Goal: Task Accomplishment & Management: Use online tool/utility

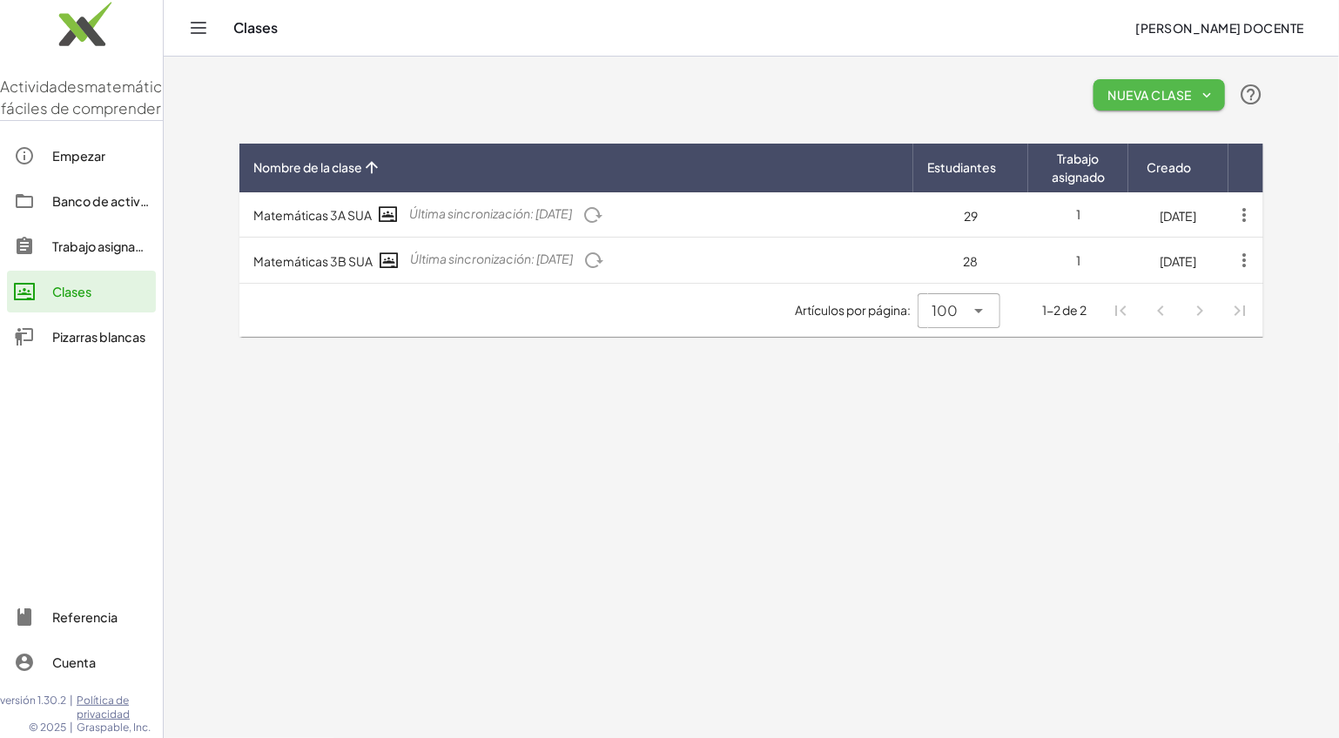
click at [1171, 101] on font "Nueva clase" at bounding box center [1150, 95] width 84 height 16
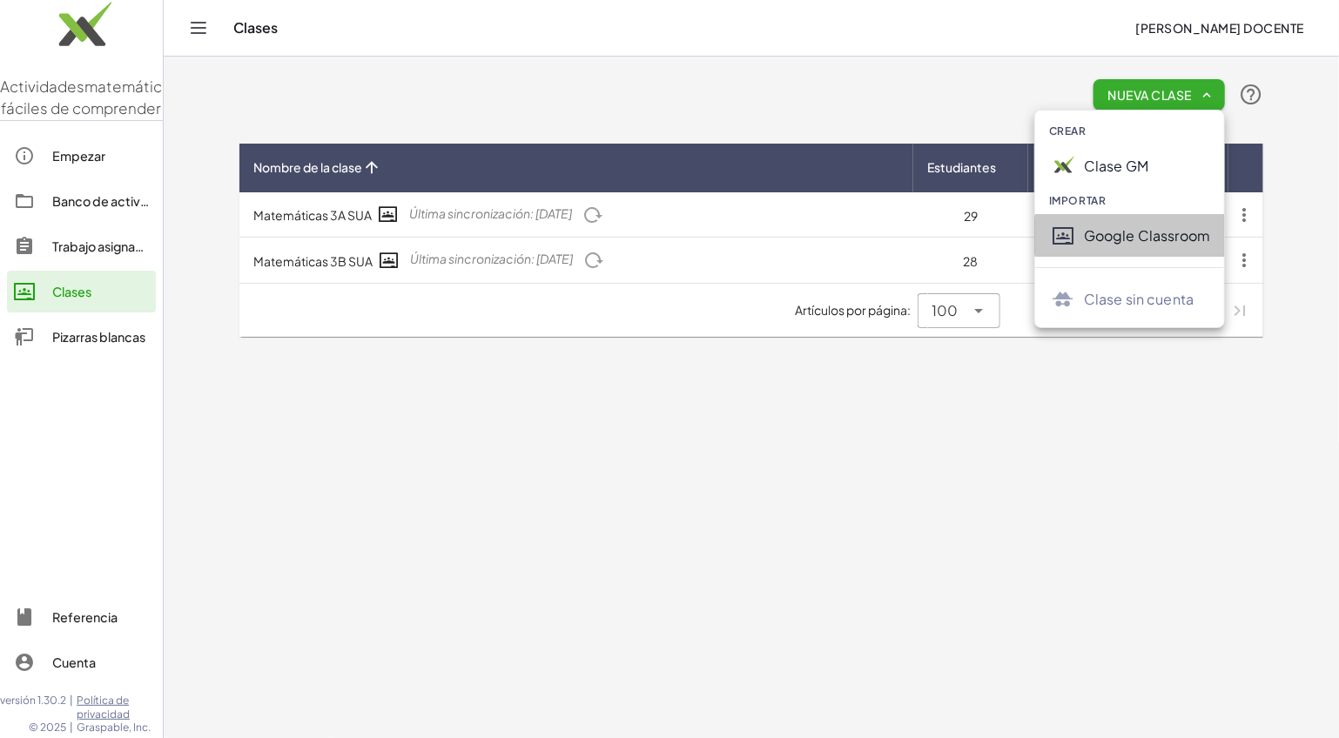
click at [1114, 239] on font "Google Classroom" at bounding box center [1147, 235] width 126 height 18
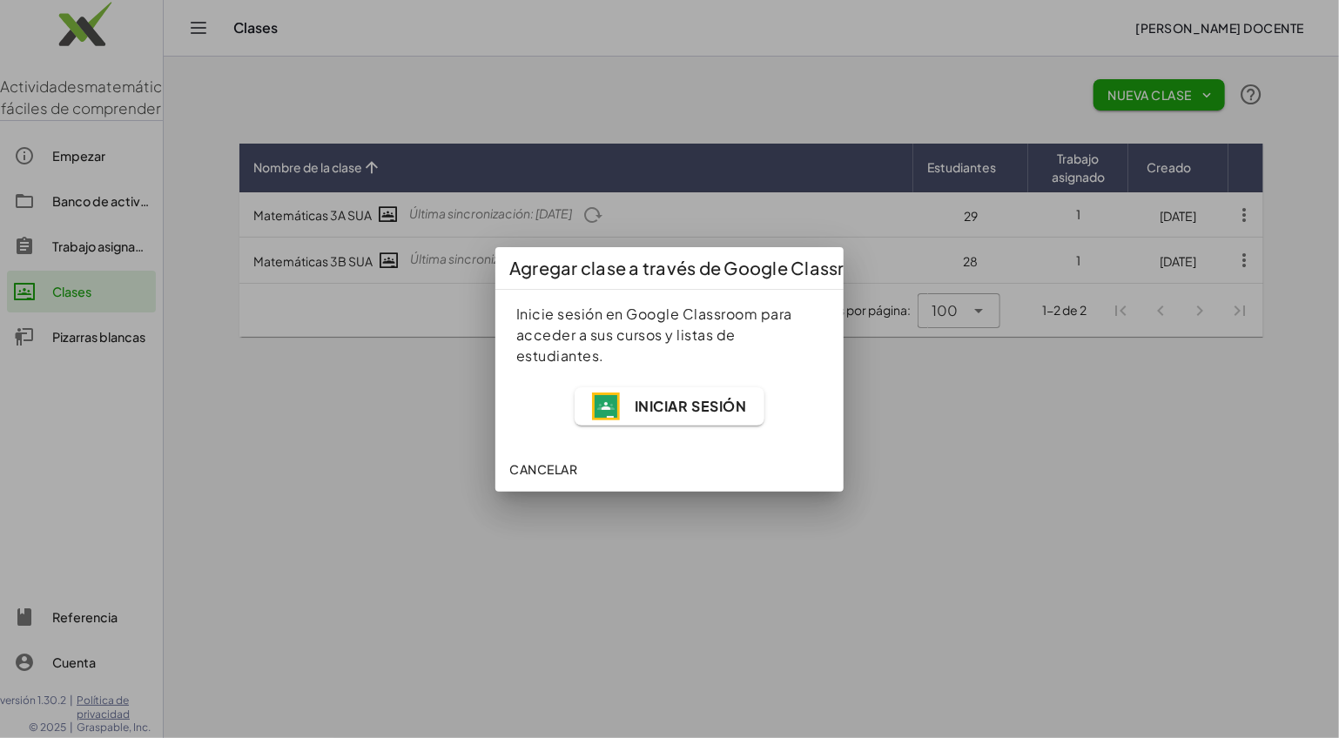
click at [670, 400] on font "Iniciar sesión" at bounding box center [691, 406] width 112 height 18
click at [676, 414] on font "Iniciar sesión" at bounding box center [691, 406] width 112 height 18
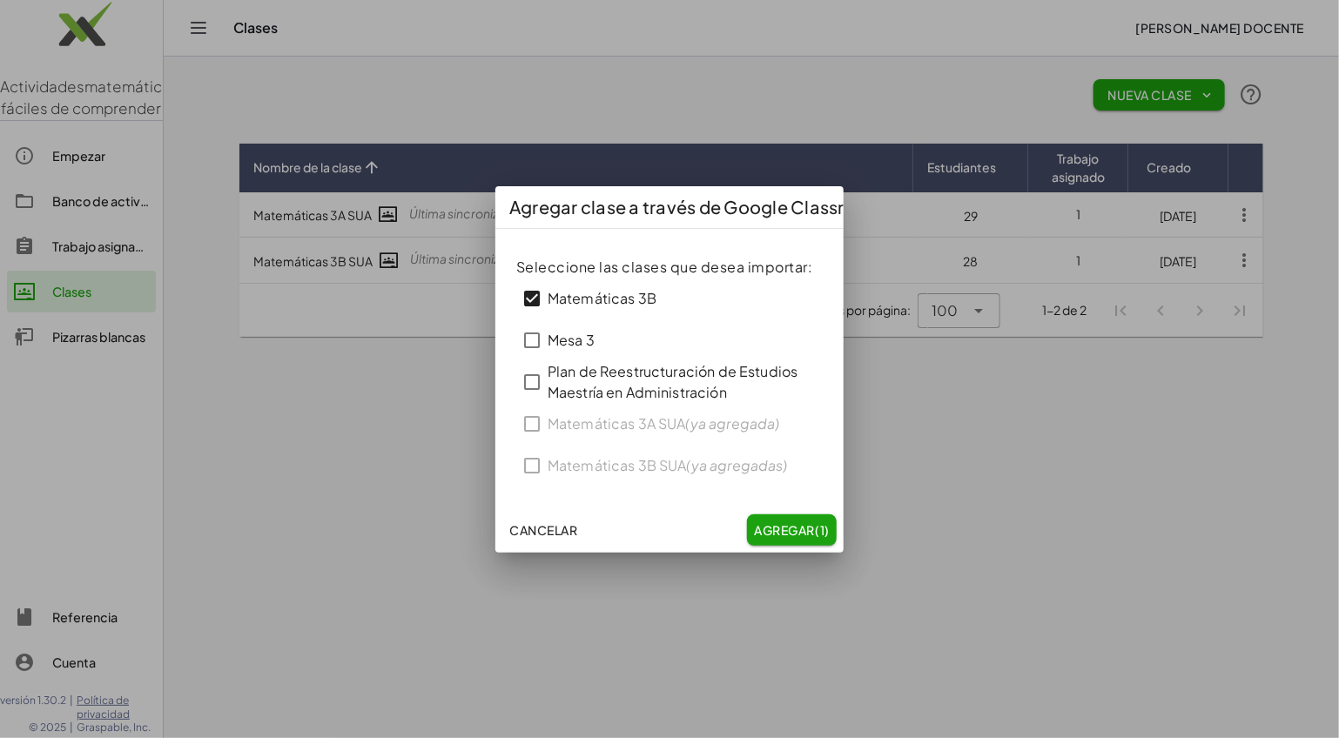
click at [791, 529] on font "Agregar" at bounding box center [785, 530] width 60 height 16
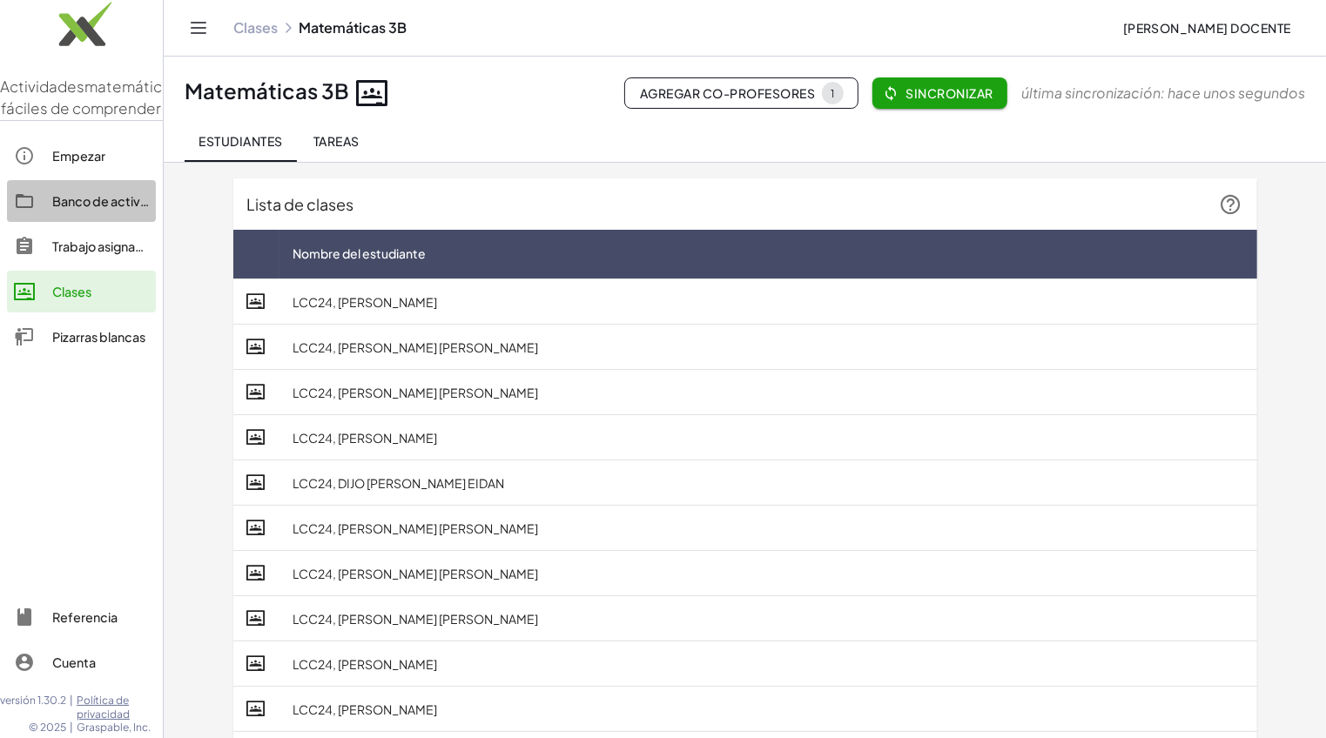
click at [77, 209] on font "Banco de actividades" at bounding box center [116, 201] width 129 height 16
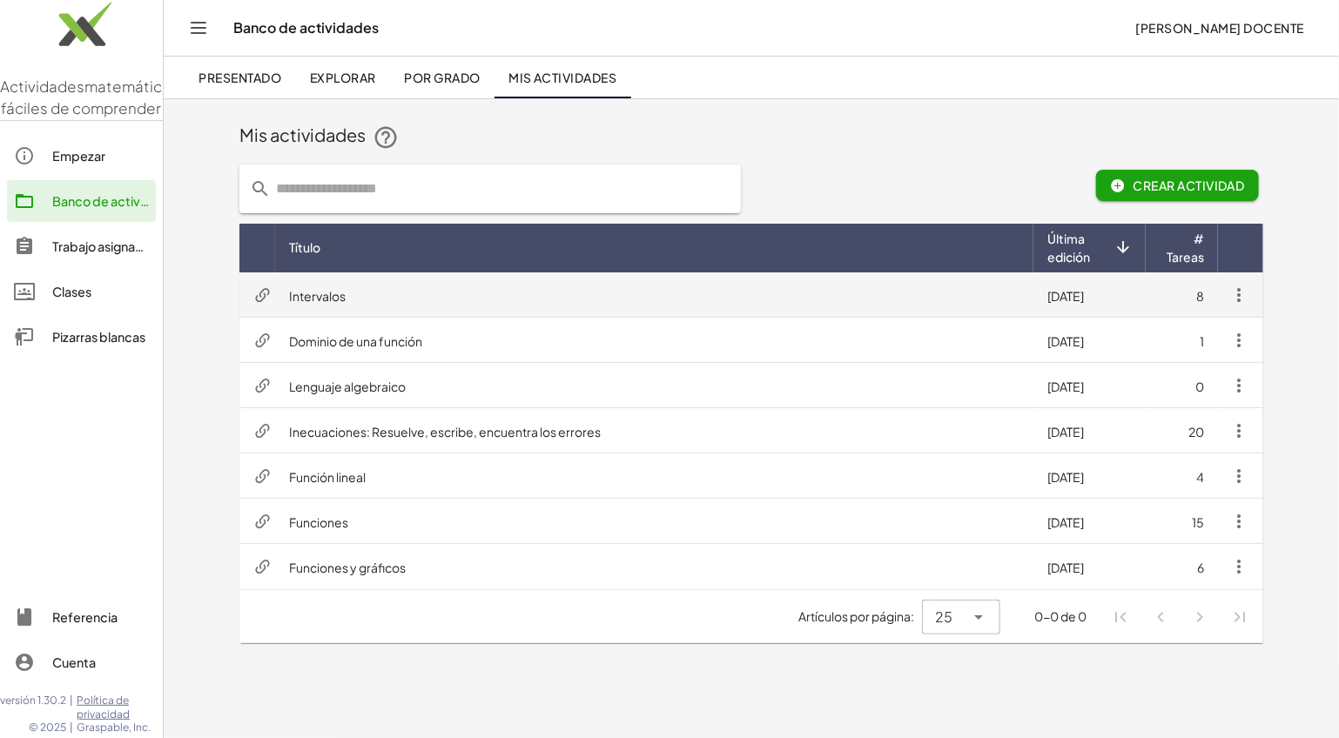
click at [539, 291] on td "Intervalos" at bounding box center [654, 295] width 758 height 45
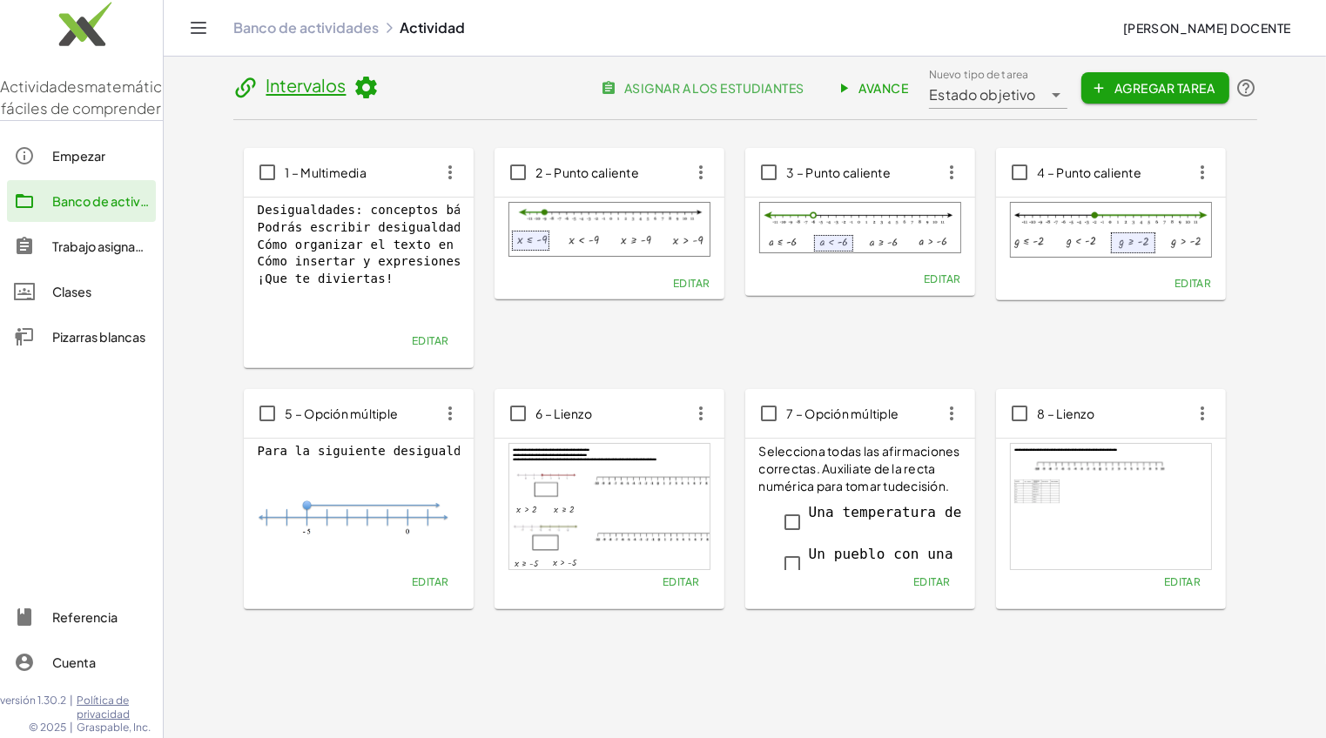
click at [861, 86] on font "Avance" at bounding box center [884, 88] width 50 height 16
click at [883, 88] on font "Avance" at bounding box center [884, 88] width 50 height 16
click at [876, 86] on font "Avance" at bounding box center [884, 88] width 50 height 16
click at [664, 87] on font "asignar a los estudiantes" at bounding box center [714, 88] width 180 height 16
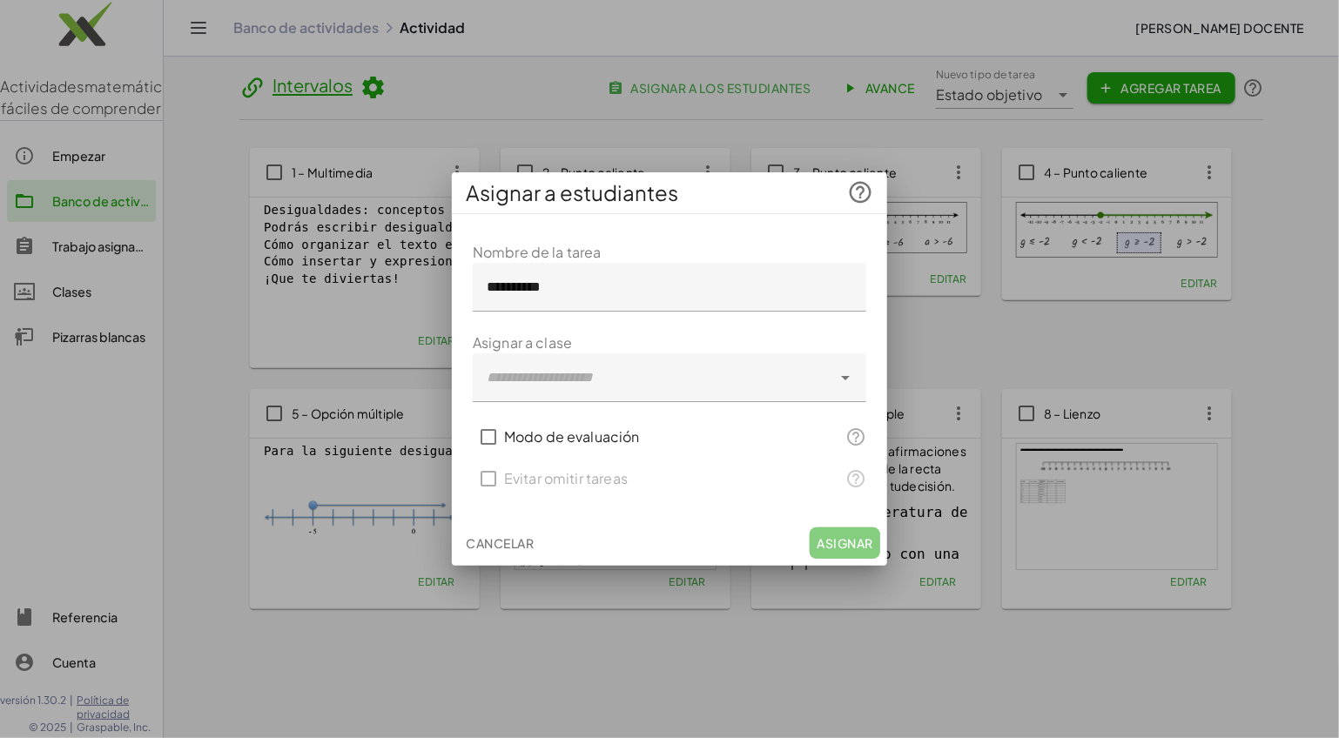
click at [484, 290] on input "**********" at bounding box center [670, 287] width 394 height 49
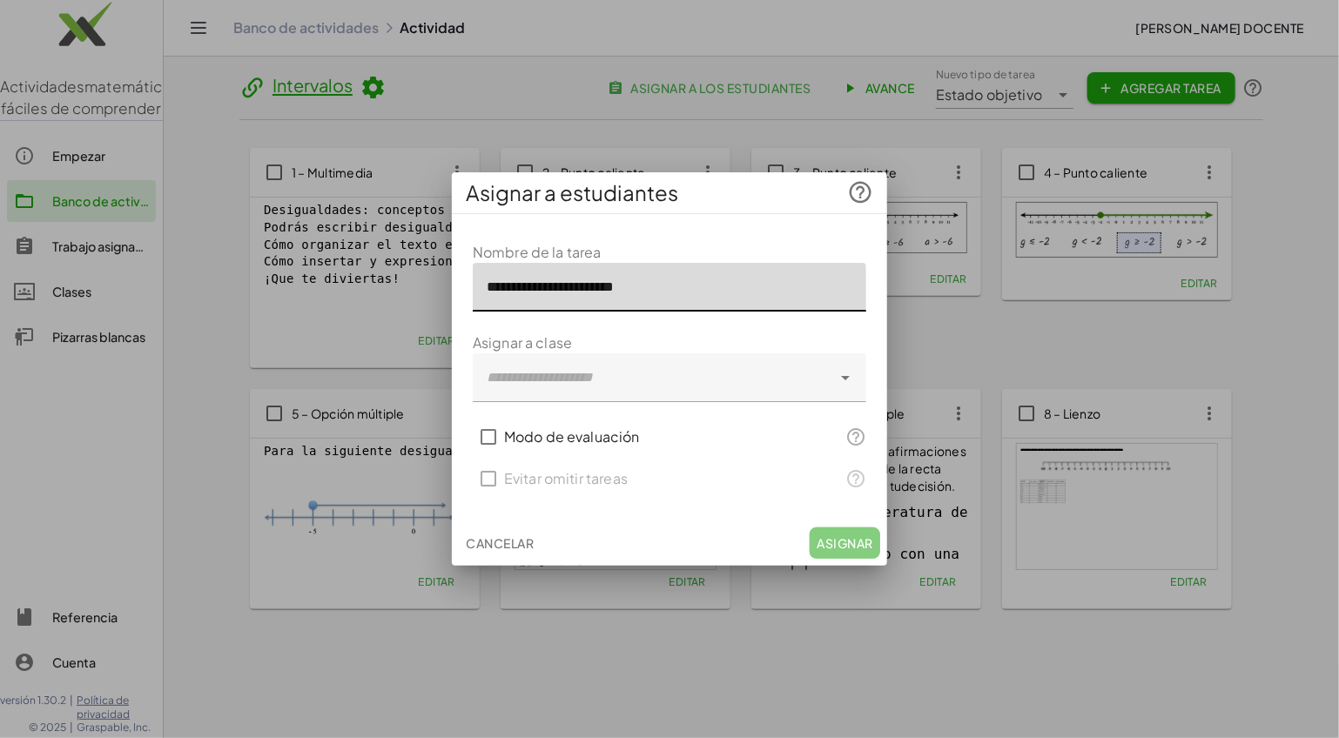
type input "**********"
click at [850, 382] on icon at bounding box center [845, 377] width 21 height 21
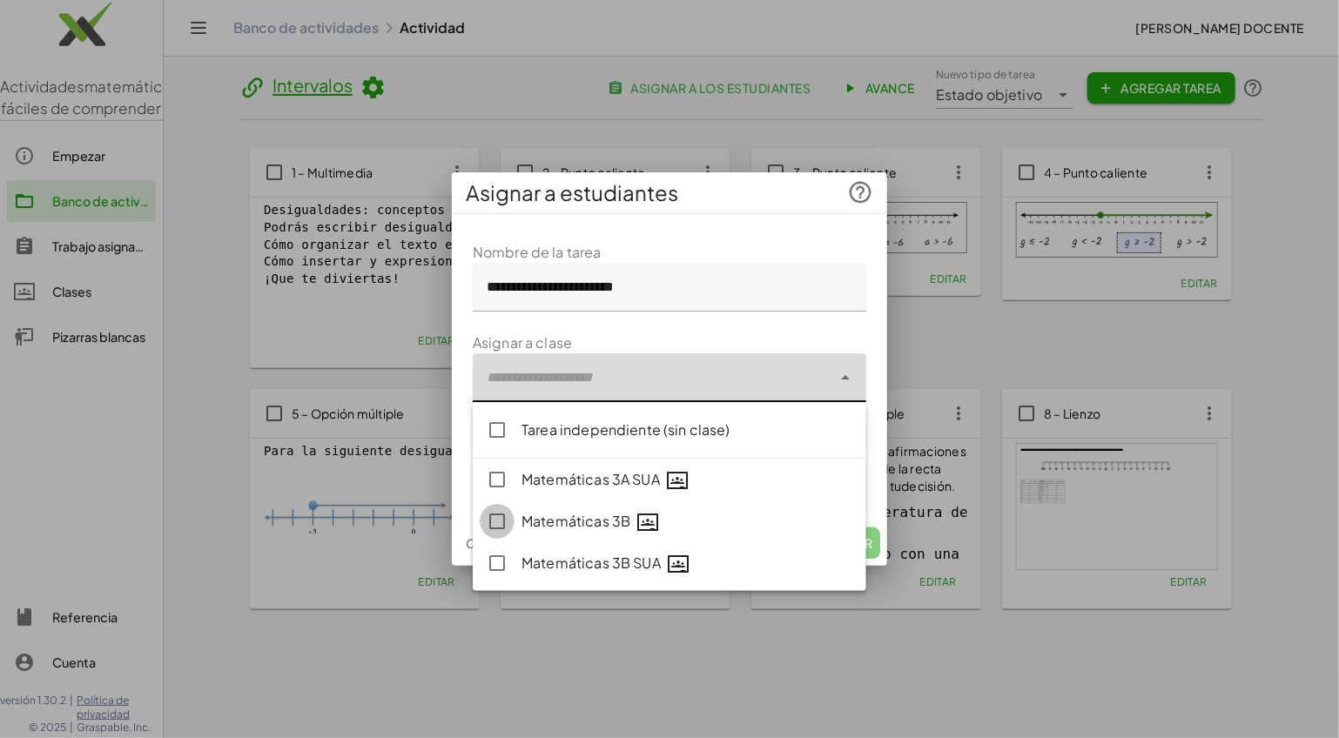
type input "**********"
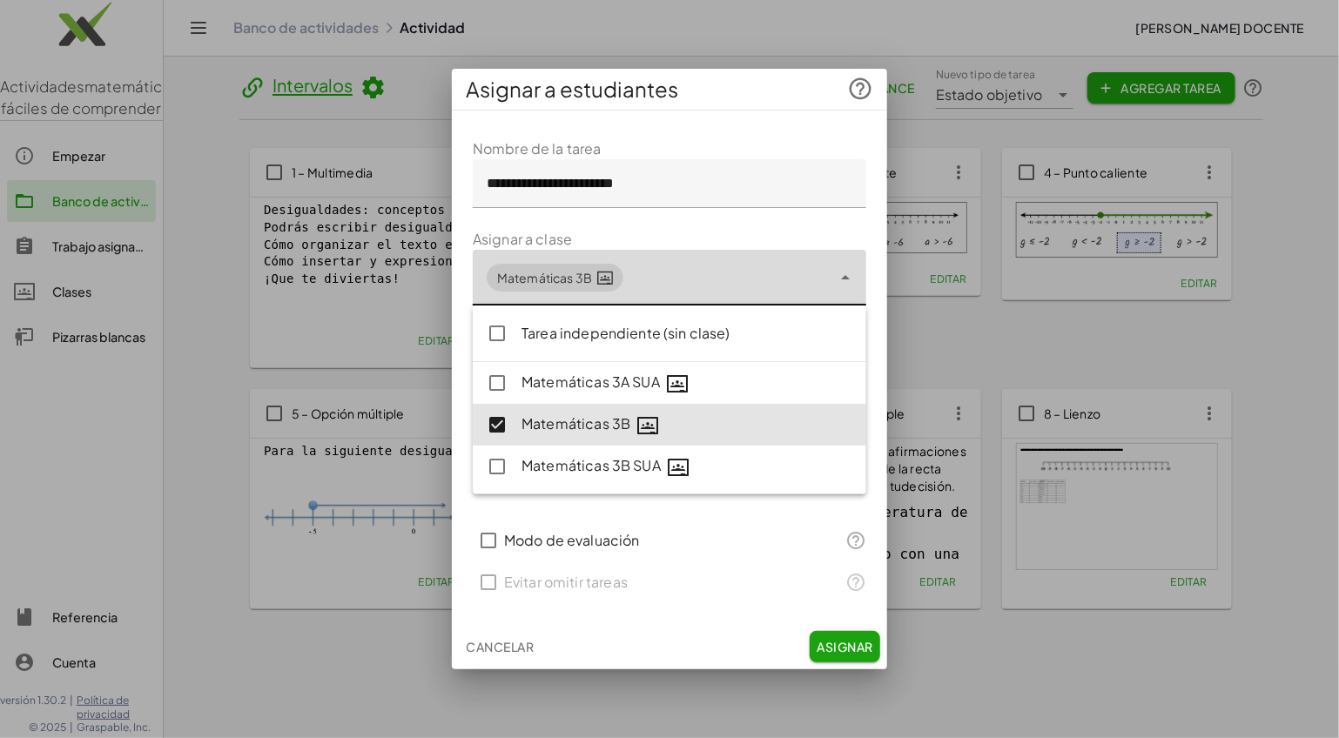
click at [844, 641] on font "Asignar" at bounding box center [846, 647] width 56 height 16
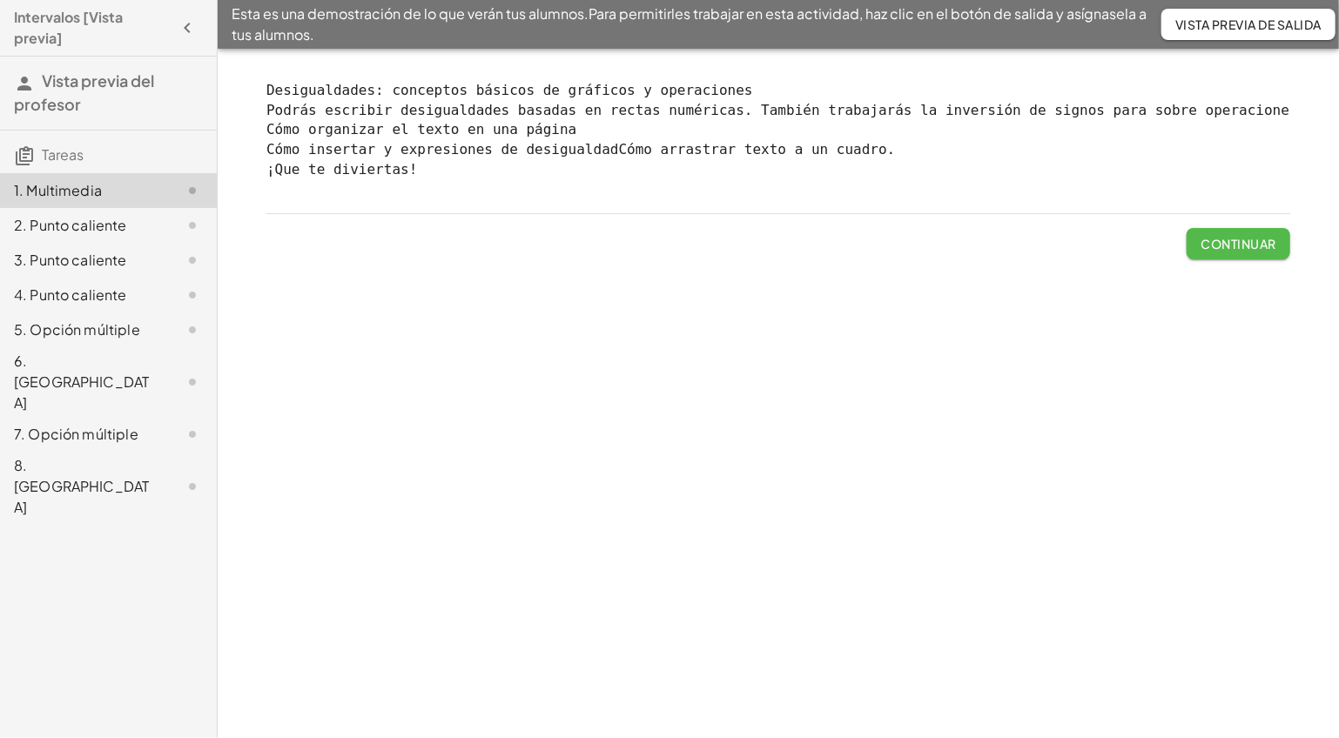
click at [1229, 252] on font "Continuar" at bounding box center [1239, 244] width 75 height 16
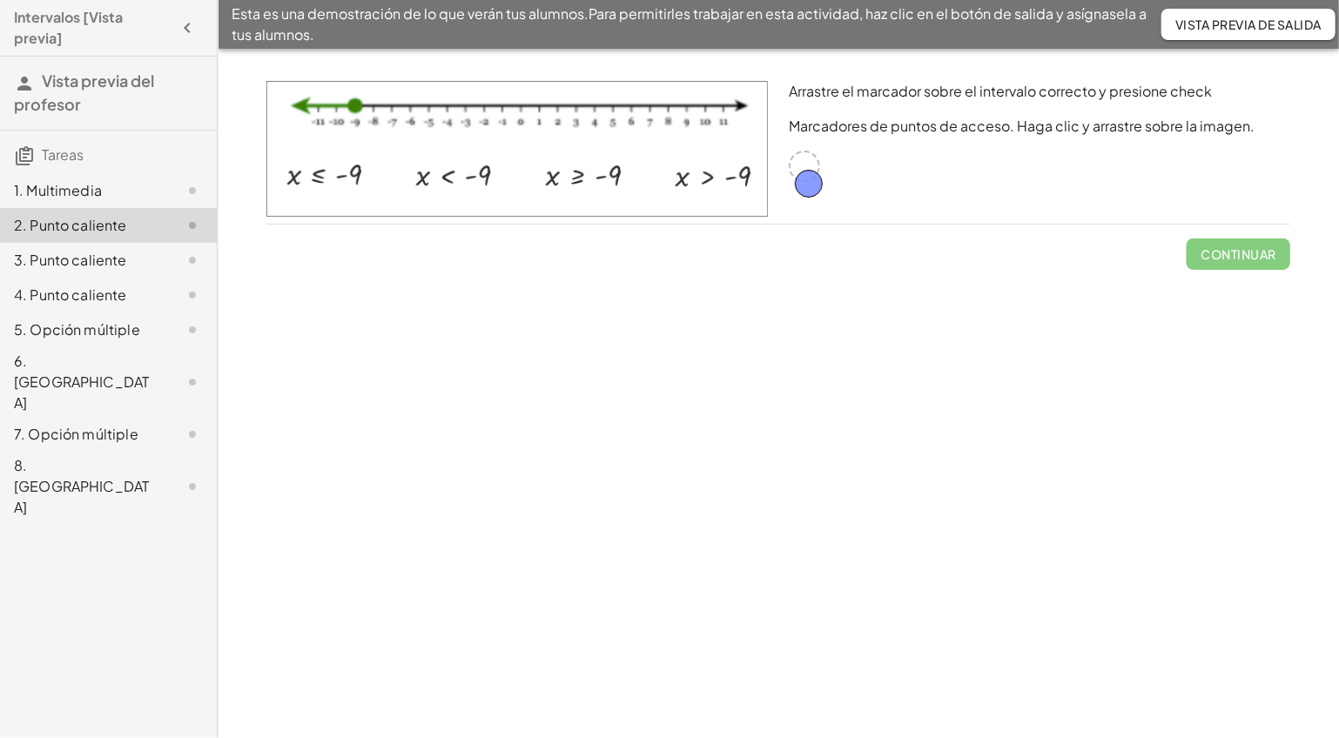
drag, startPoint x: 803, startPoint y: 165, endPoint x: 807, endPoint y: 183, distance: 18.0
click at [795, 165] on div at bounding box center [804, 166] width 31 height 31
click at [463, 177] on img at bounding box center [517, 149] width 502 height 136
click at [82, 188] on font "1. Multimedia" at bounding box center [58, 190] width 88 height 18
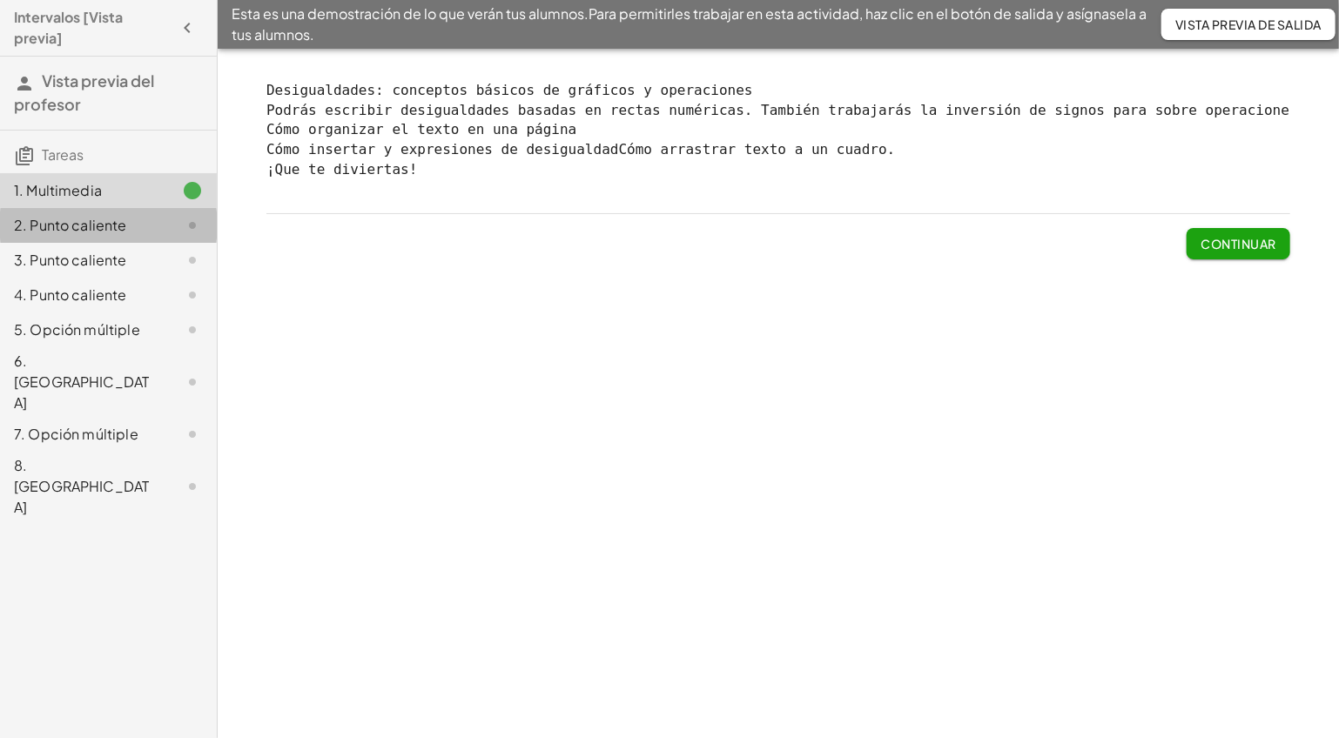
click at [109, 224] on font "2. Punto caliente" at bounding box center [70, 225] width 113 height 18
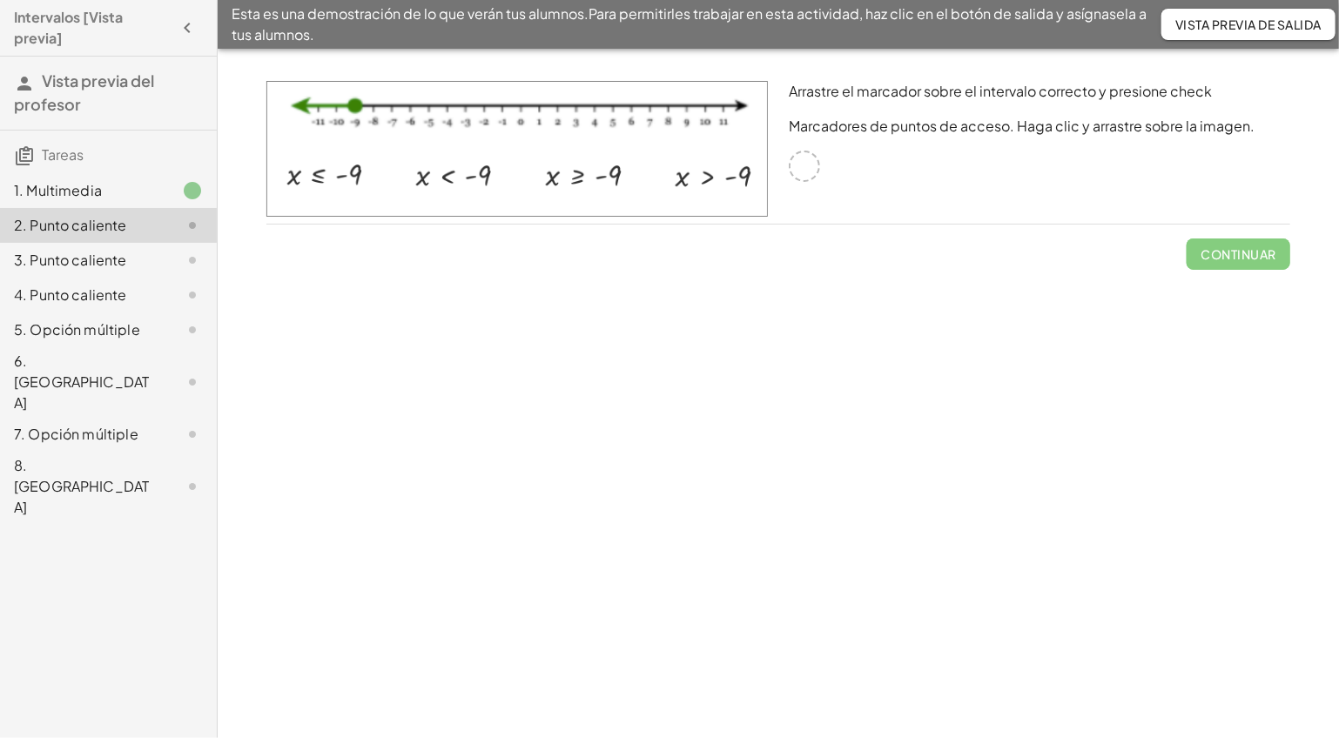
click at [114, 262] on font "3. Punto caliente" at bounding box center [70, 260] width 113 height 18
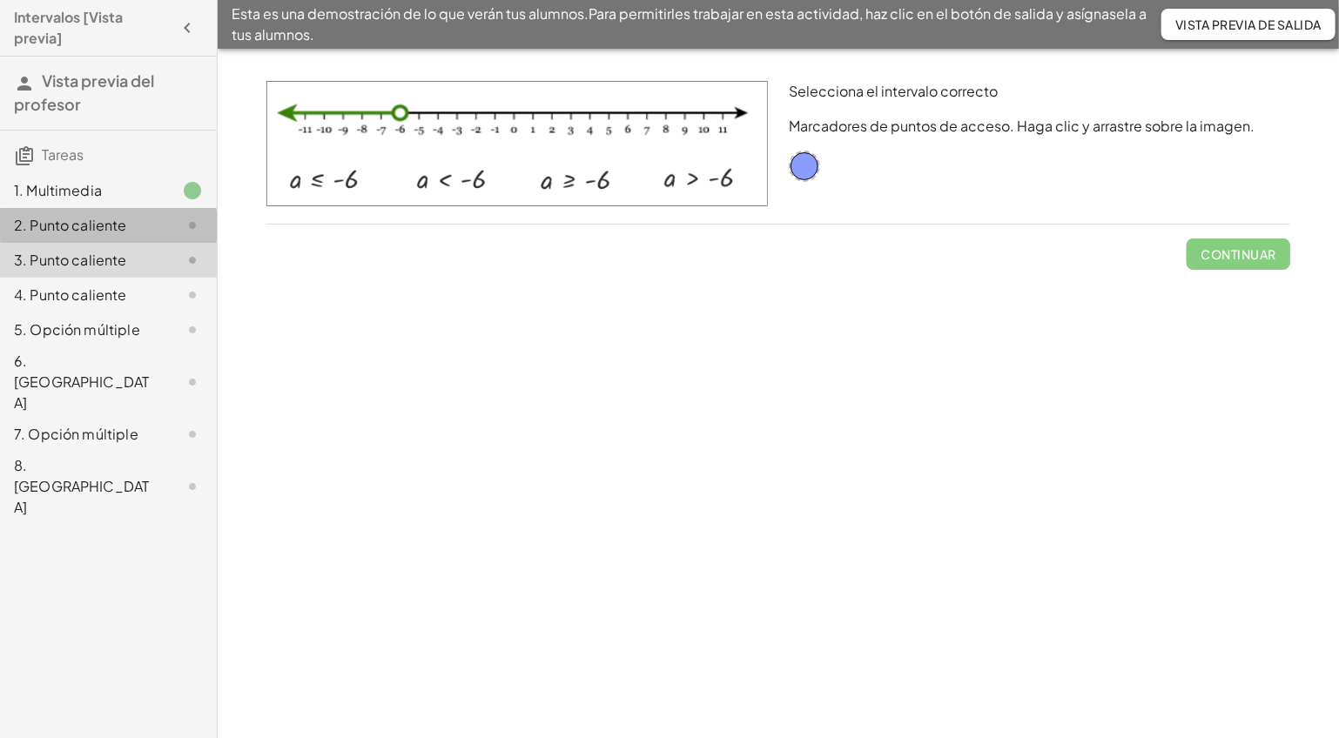
click at [118, 225] on font "2. Punto caliente" at bounding box center [70, 225] width 113 height 18
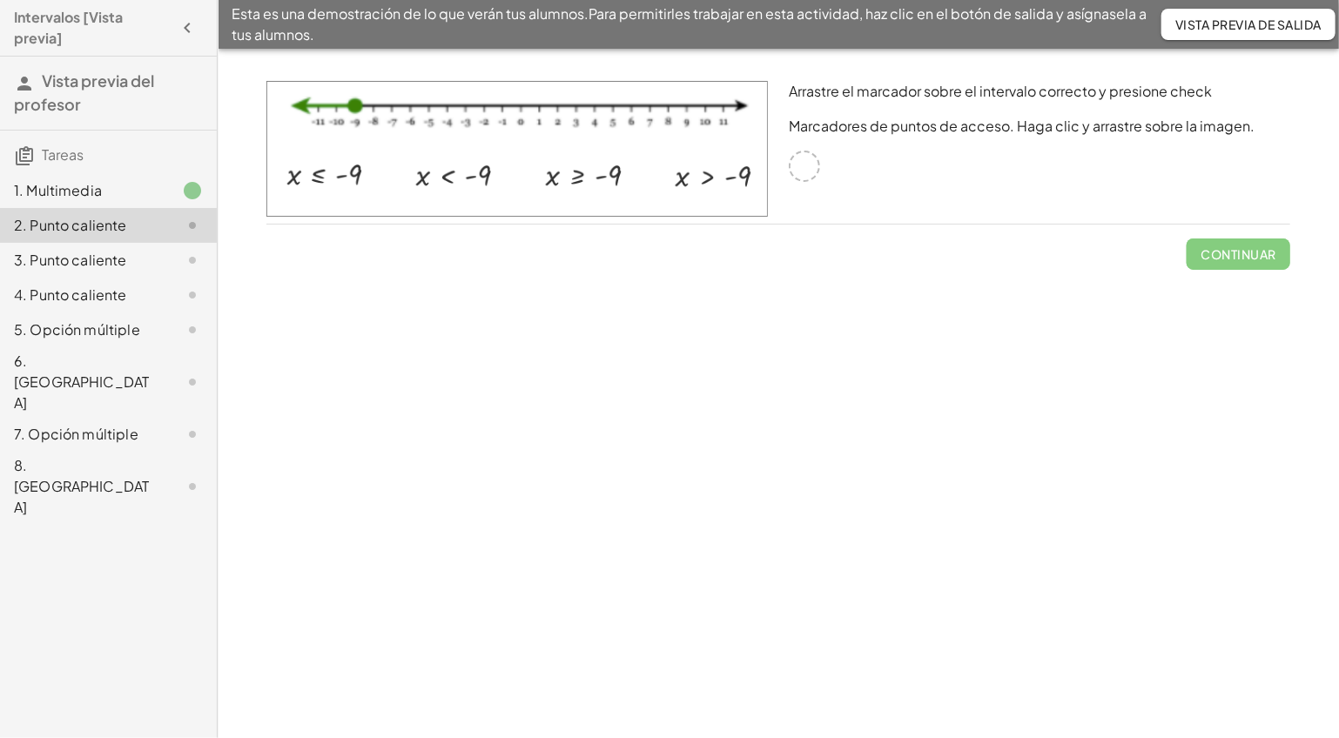
click at [455, 172] on img at bounding box center [517, 149] width 502 height 136
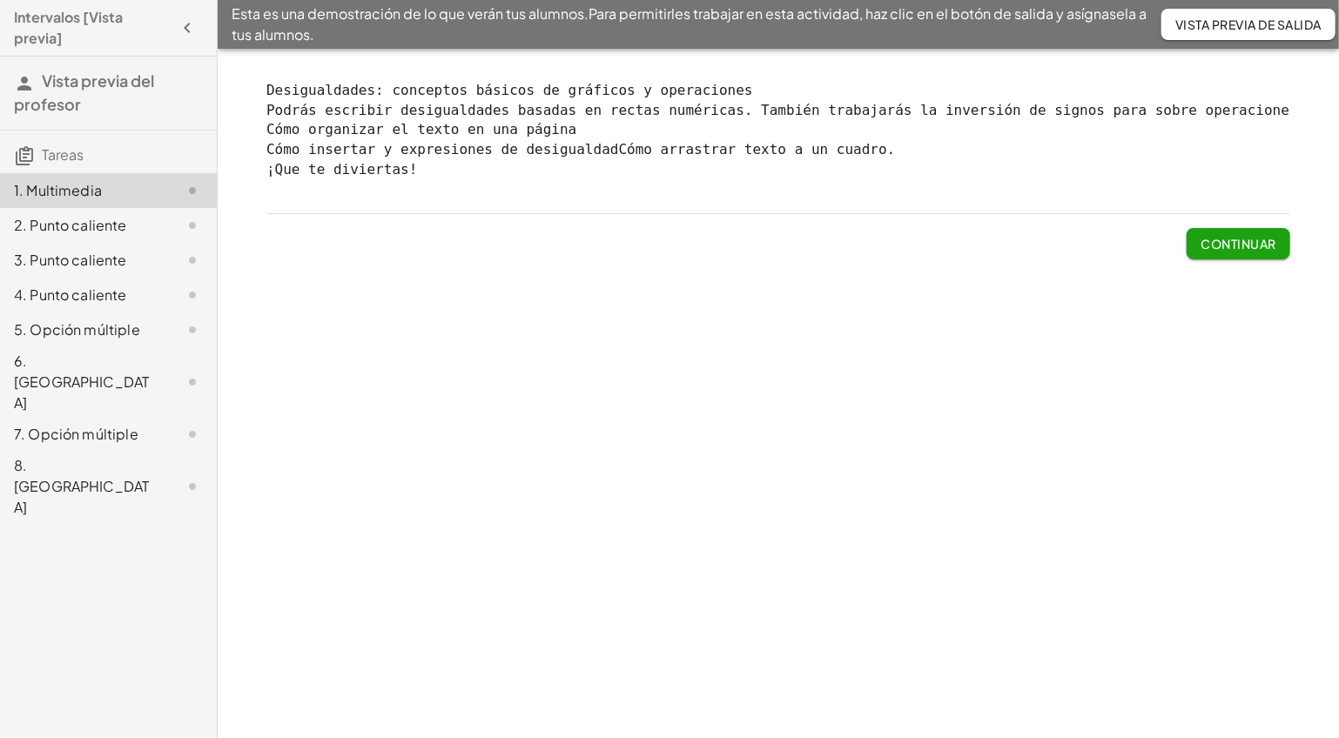
click at [1243, 252] on font "Continuar" at bounding box center [1239, 244] width 75 height 16
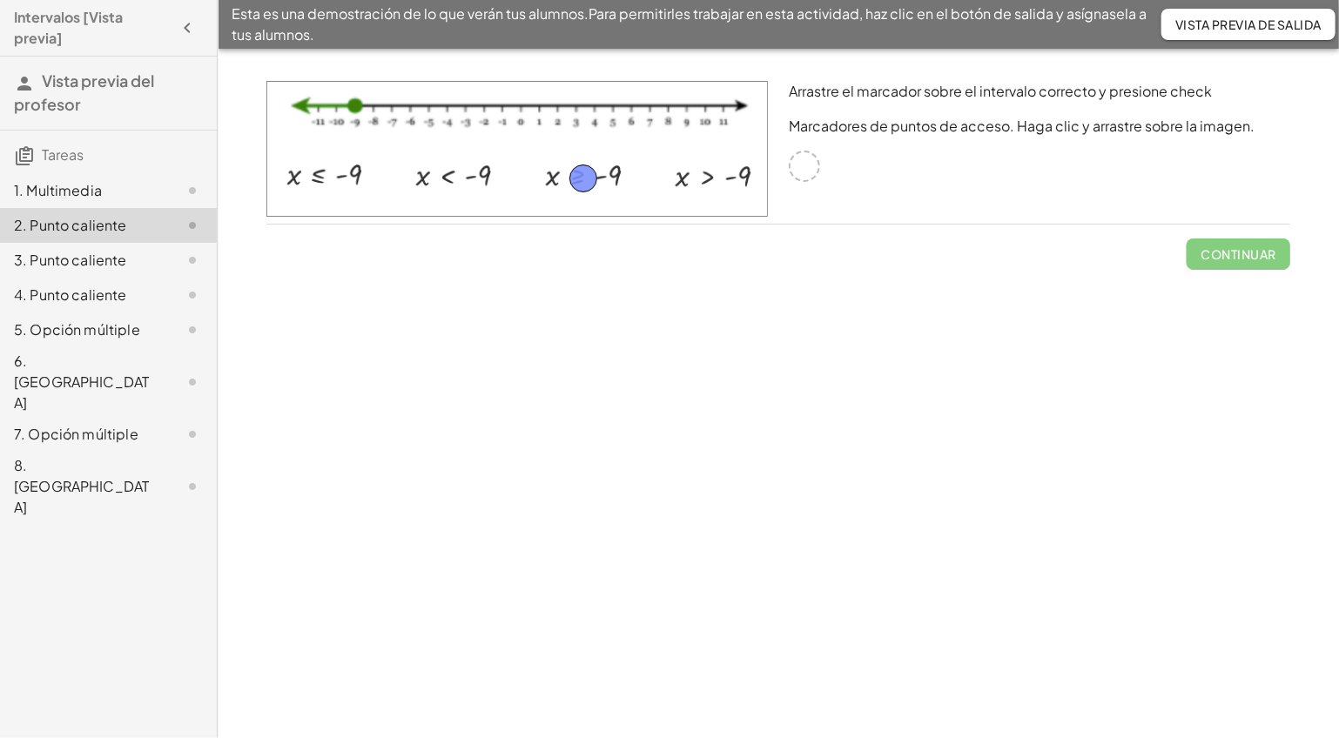
drag, startPoint x: 805, startPoint y: 165, endPoint x: 583, endPoint y: 177, distance: 221.5
click at [1226, 246] on font "Continuar" at bounding box center [1239, 254] width 75 height 16
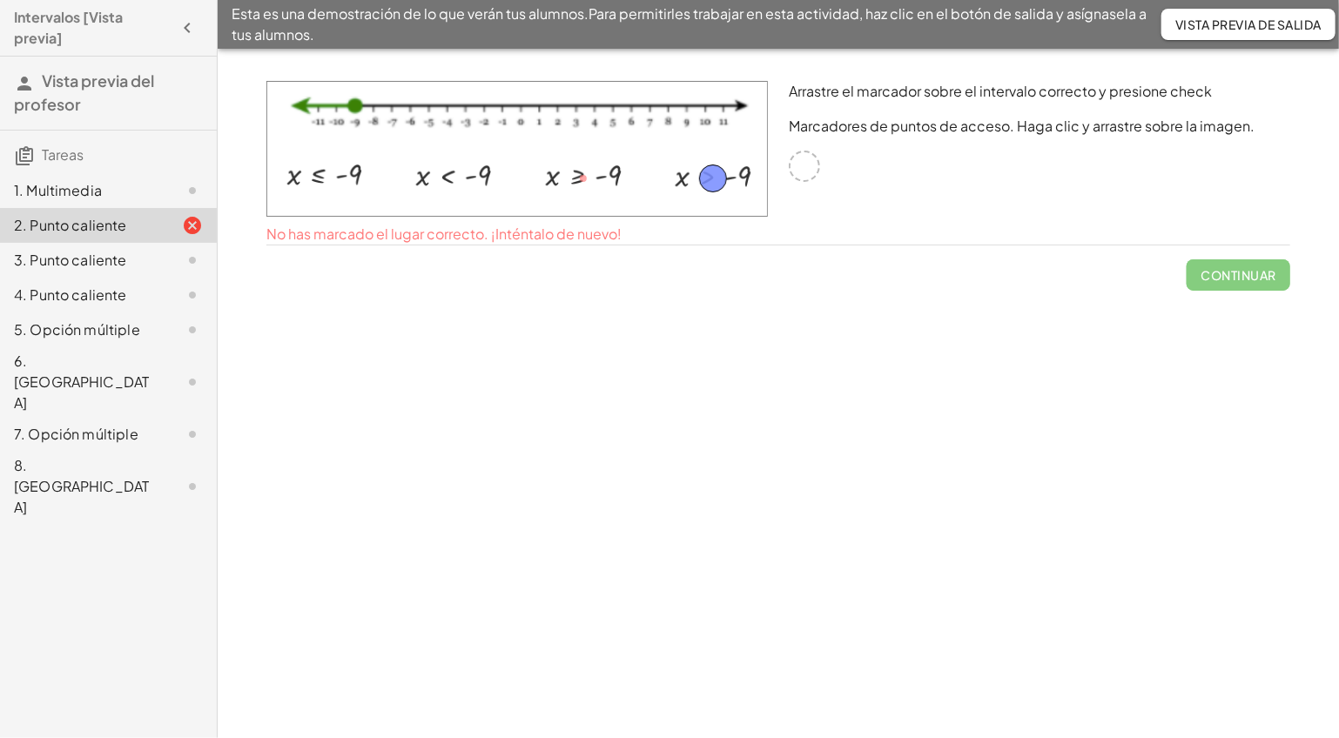
drag, startPoint x: 585, startPoint y: 180, endPoint x: 714, endPoint y: 180, distance: 128.9
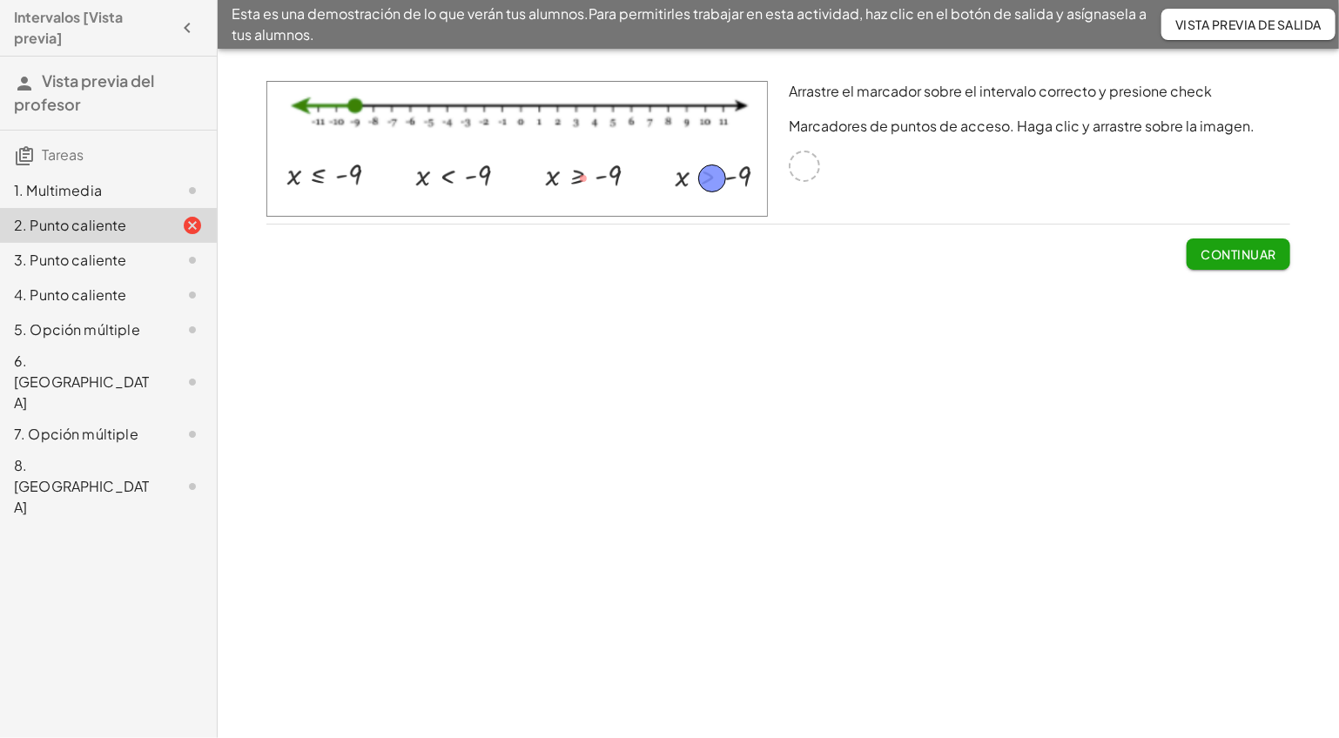
click at [1233, 253] on font "Continuar" at bounding box center [1239, 254] width 75 height 16
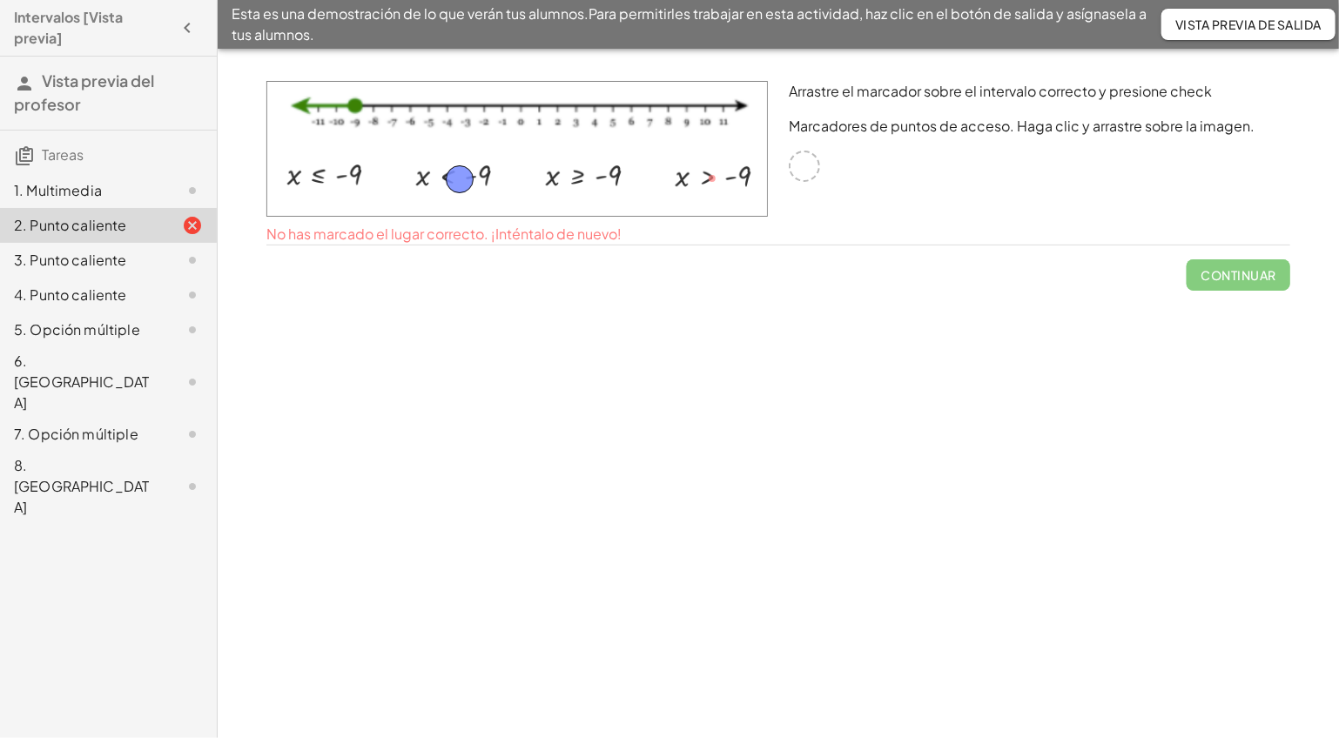
drag, startPoint x: 717, startPoint y: 173, endPoint x: 465, endPoint y: 174, distance: 252.5
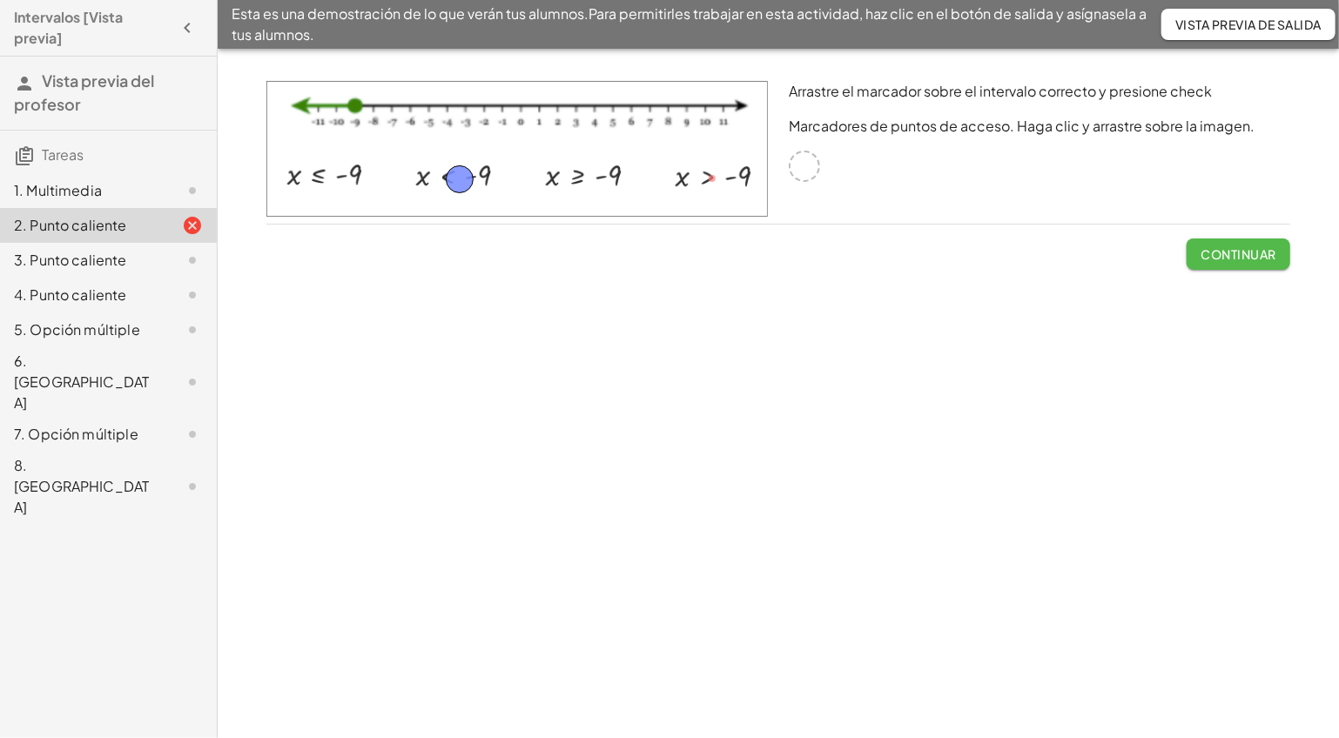
click at [1225, 253] on font "Continuar" at bounding box center [1239, 254] width 75 height 16
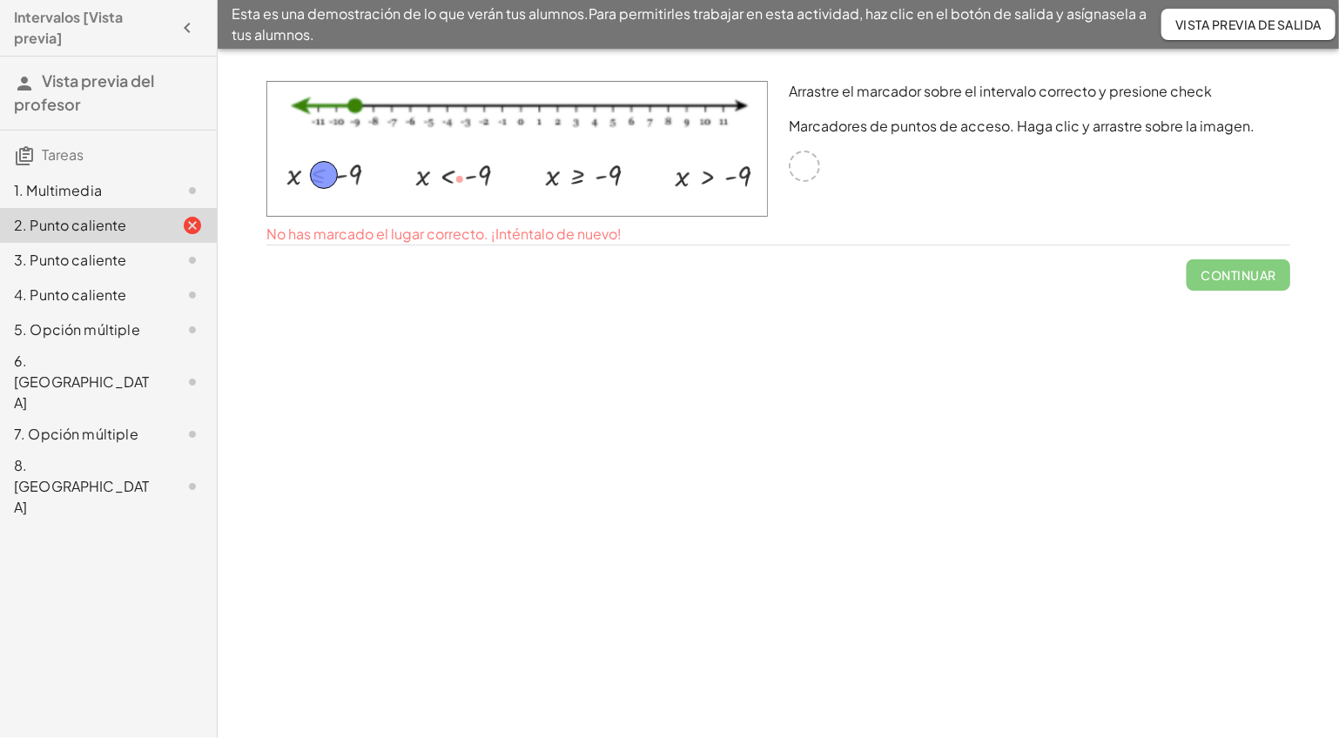
drag, startPoint x: 464, startPoint y: 178, endPoint x: 328, endPoint y: 173, distance: 135.9
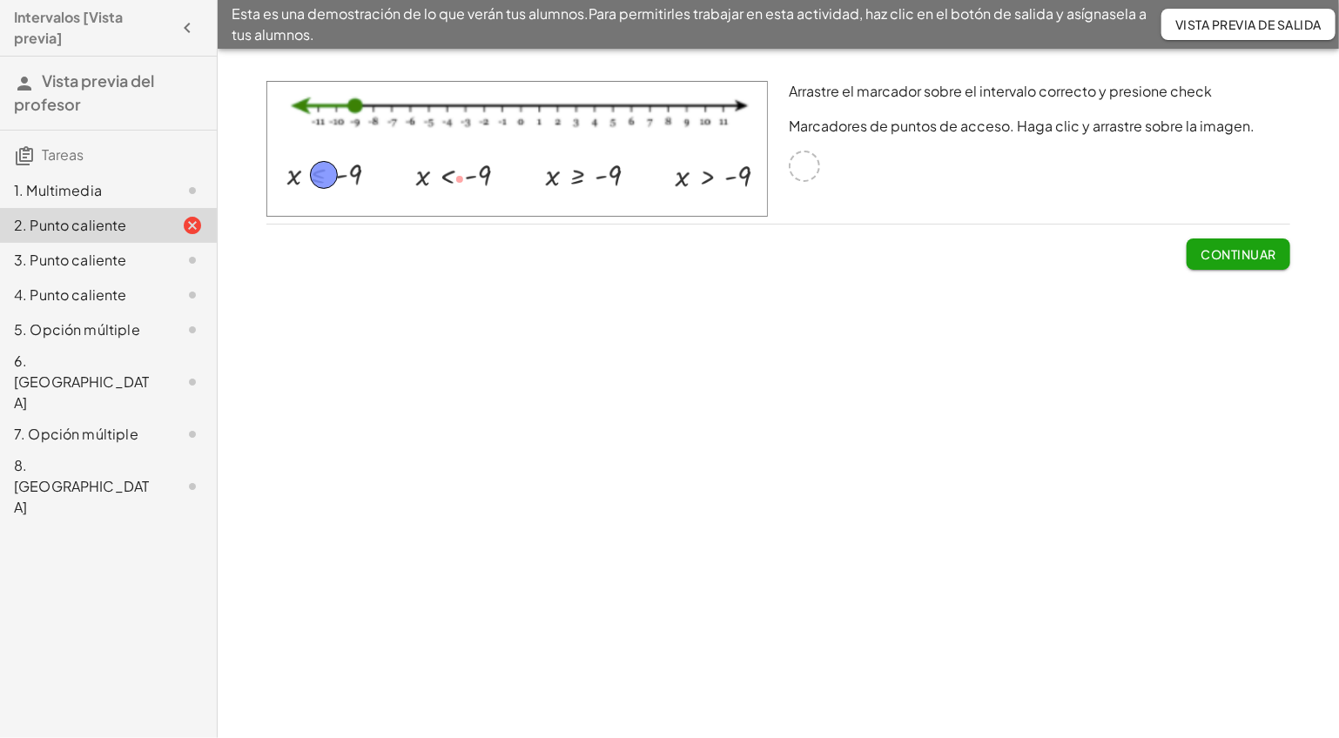
click at [1233, 246] on font "Continuar" at bounding box center [1239, 254] width 75 height 16
click at [1196, 246] on button "Continuar" at bounding box center [1239, 254] width 104 height 31
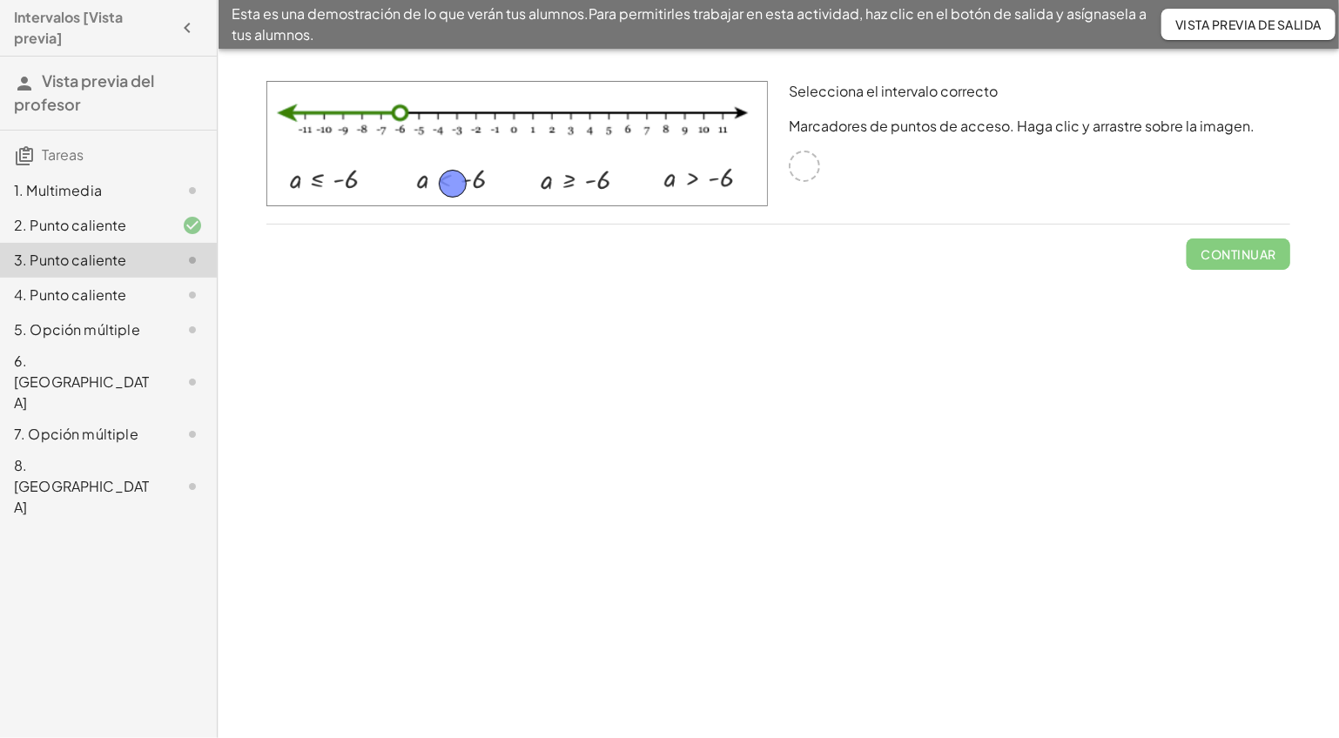
drag, startPoint x: 810, startPoint y: 165, endPoint x: 458, endPoint y: 183, distance: 352.2
click at [1241, 253] on font "Continuar" at bounding box center [1239, 254] width 75 height 16
click at [1249, 253] on font "Continuar" at bounding box center [1239, 254] width 75 height 16
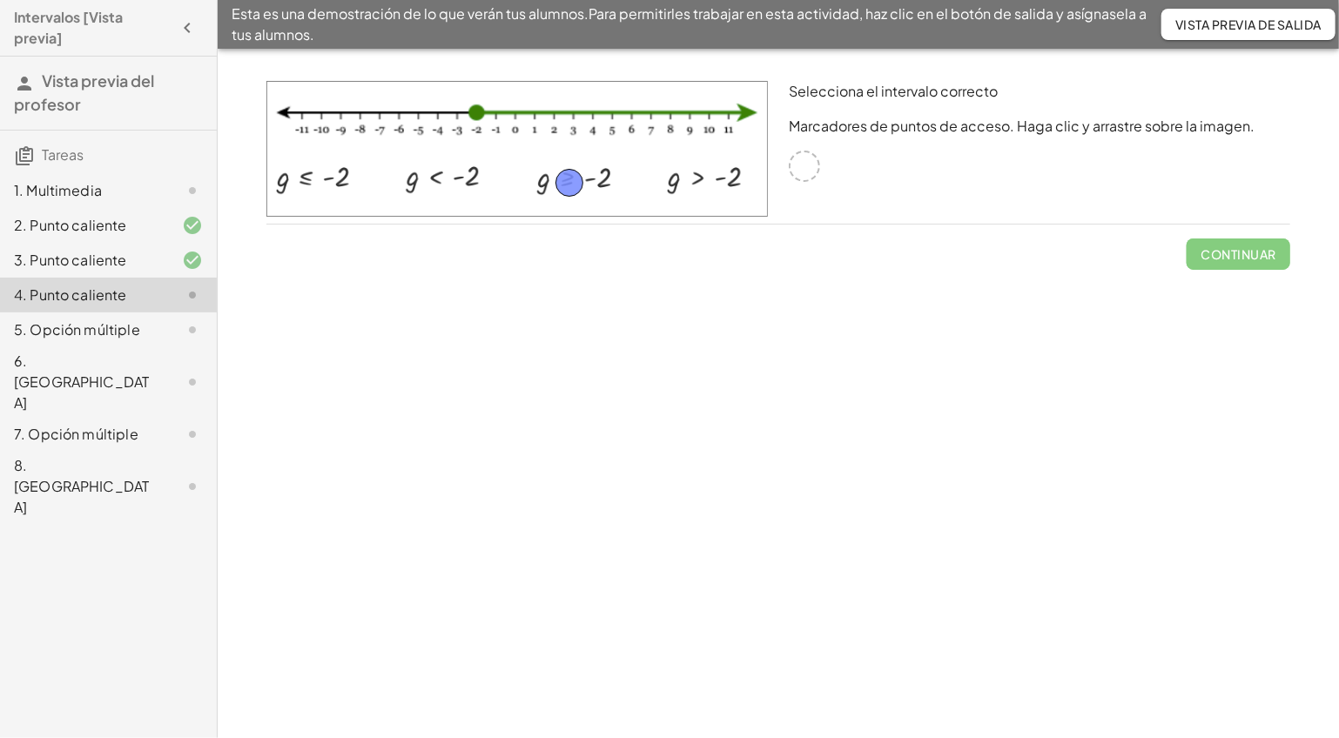
drag, startPoint x: 804, startPoint y: 164, endPoint x: 569, endPoint y: 180, distance: 235.7
click at [1233, 254] on font "Continuar" at bounding box center [1239, 254] width 75 height 16
click at [1243, 257] on font "Continuar" at bounding box center [1239, 254] width 75 height 16
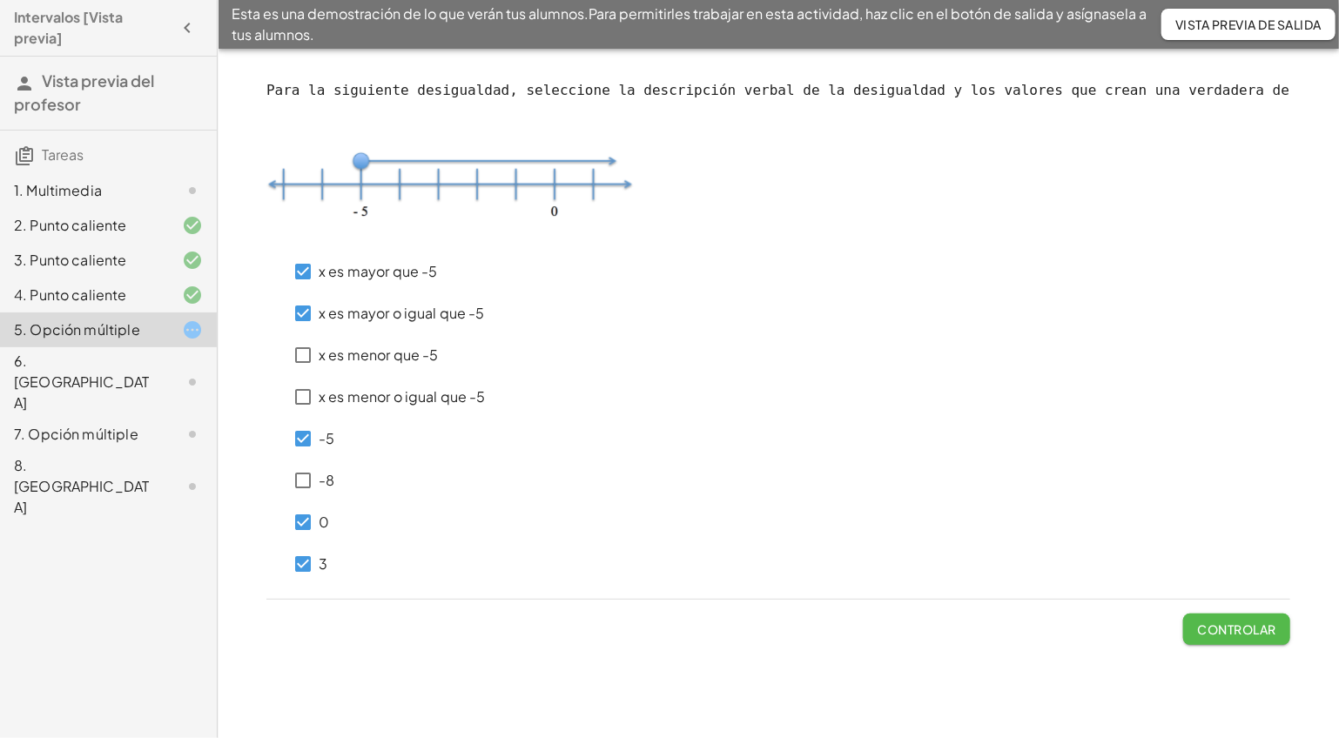
click at [1250, 632] on font "Controlar" at bounding box center [1237, 630] width 78 height 16
click at [1245, 626] on font "Controlar" at bounding box center [1237, 630] width 78 height 16
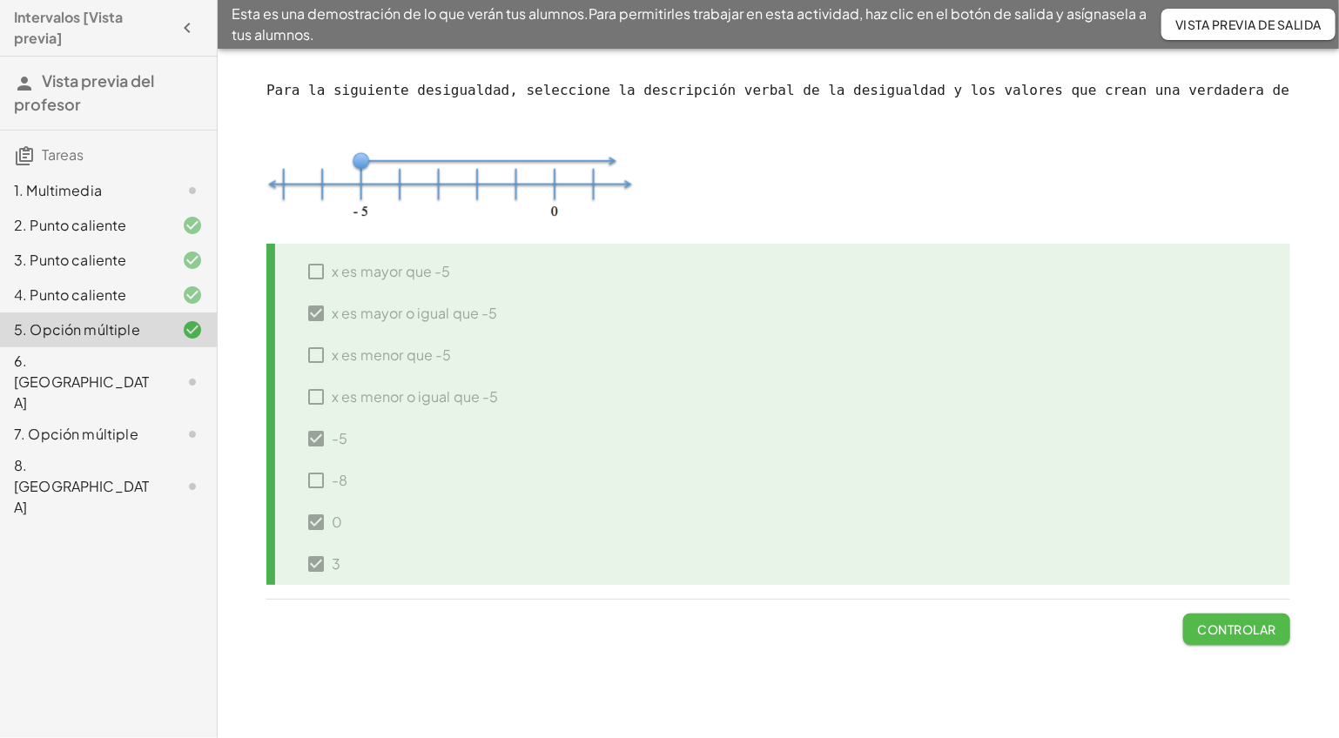
click at [1244, 628] on font "Controlar" at bounding box center [1237, 630] width 78 height 16
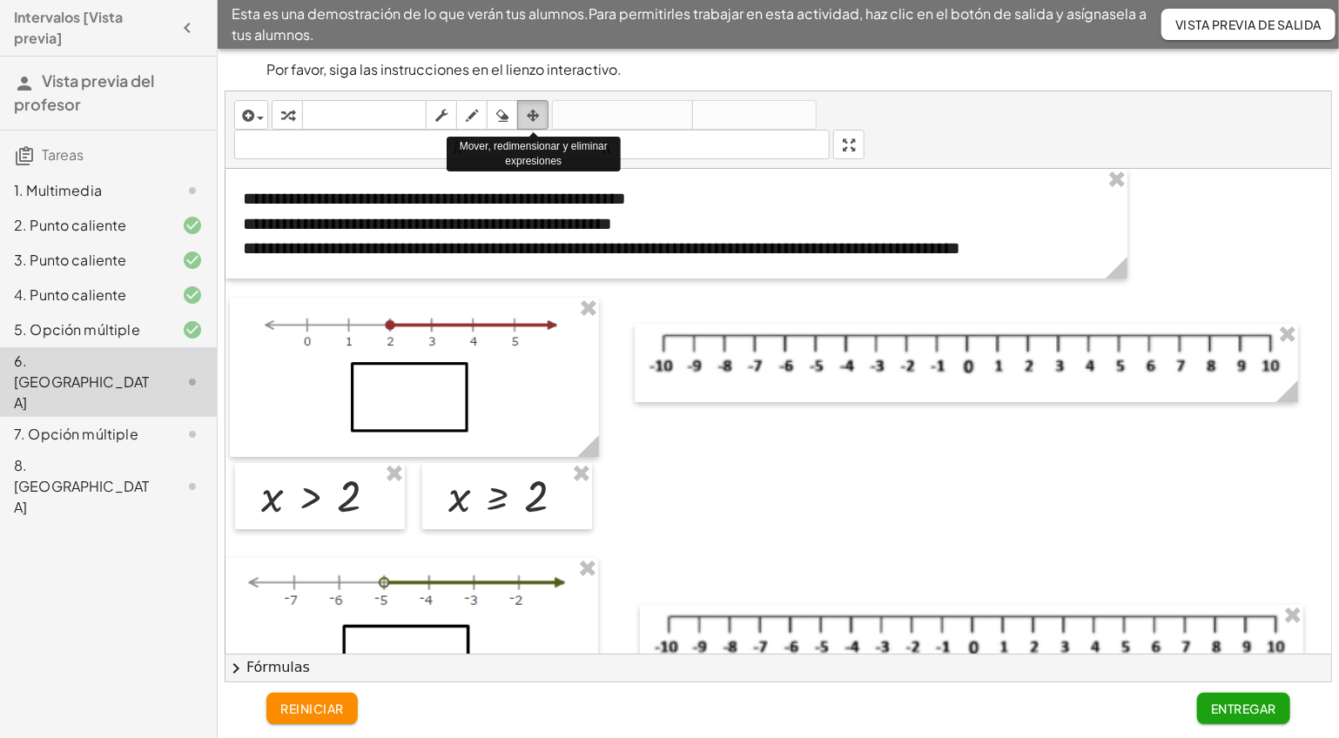
click at [536, 113] on icon "button" at bounding box center [533, 115] width 12 height 21
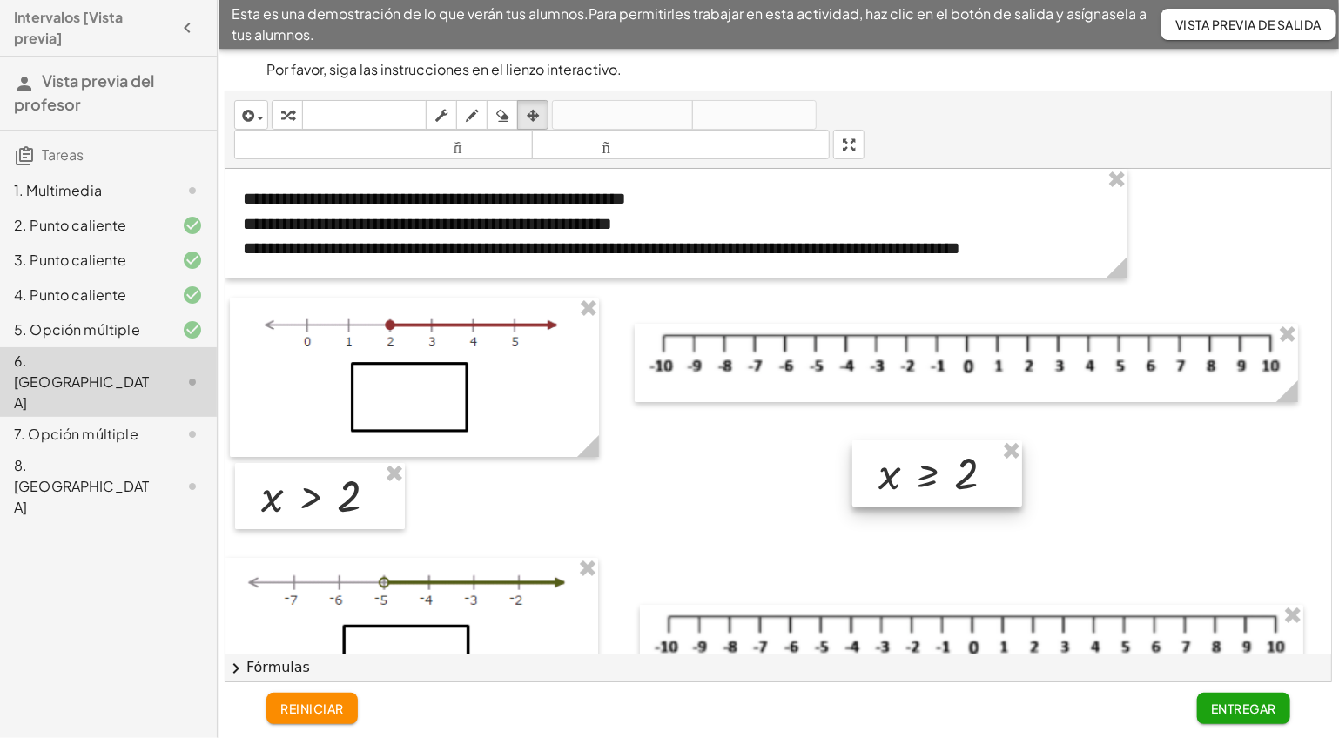
drag, startPoint x: 509, startPoint y: 495, endPoint x: 938, endPoint y: 472, distance: 429.9
click at [938, 472] on div at bounding box center [937, 474] width 170 height 66
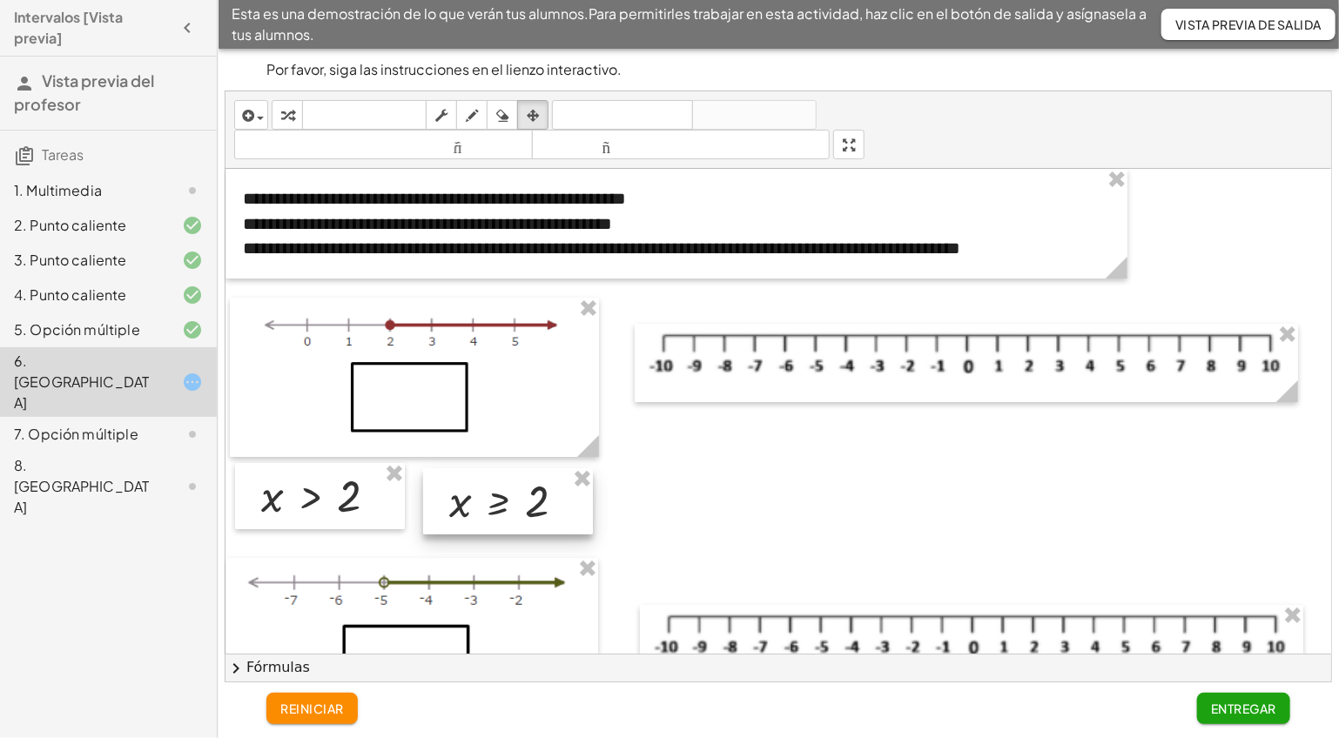
drag, startPoint x: 933, startPoint y: 476, endPoint x: 504, endPoint y: 504, distance: 429.3
click at [504, 504] on div at bounding box center [508, 501] width 170 height 66
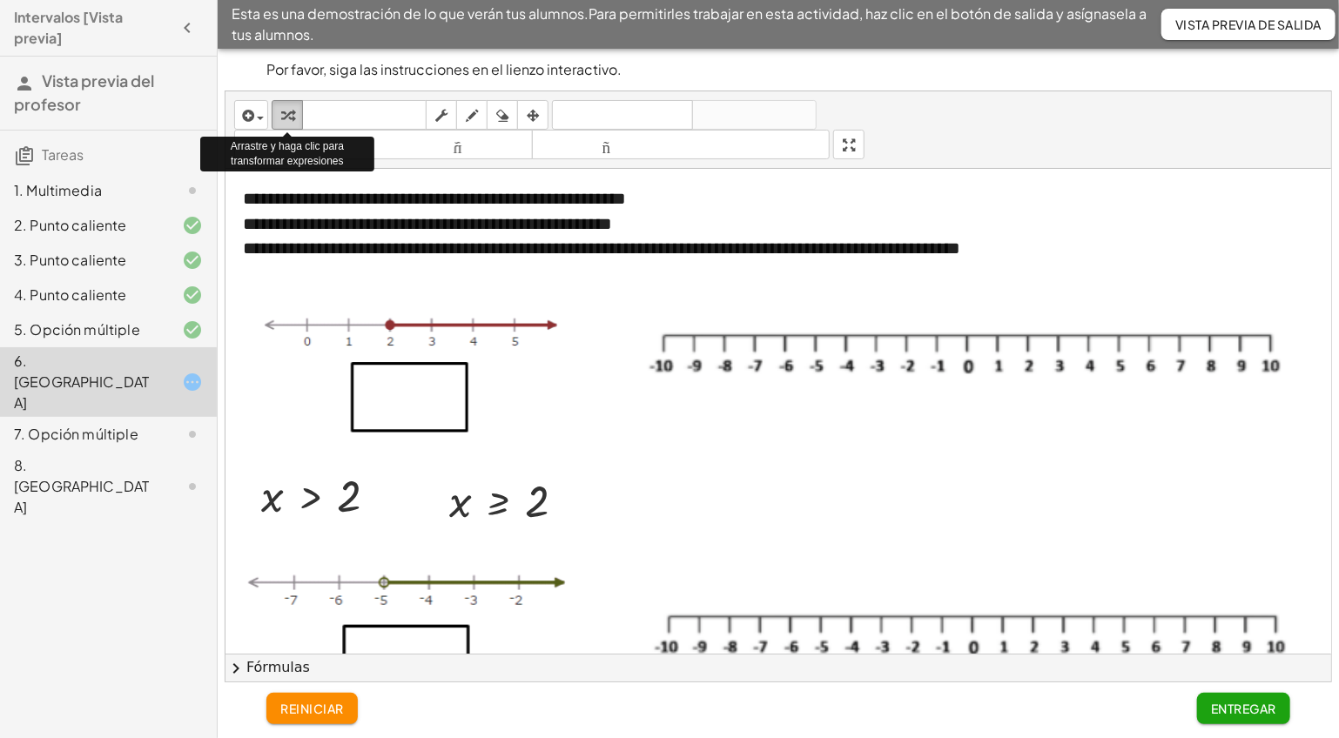
click at [293, 118] on div "button" at bounding box center [287, 114] width 23 height 21
drag, startPoint x: 574, startPoint y: 502, endPoint x: 477, endPoint y: 396, distance: 143.0
click at [477, 396] on div "**********" at bounding box center [780, 656] width 1108 height 975
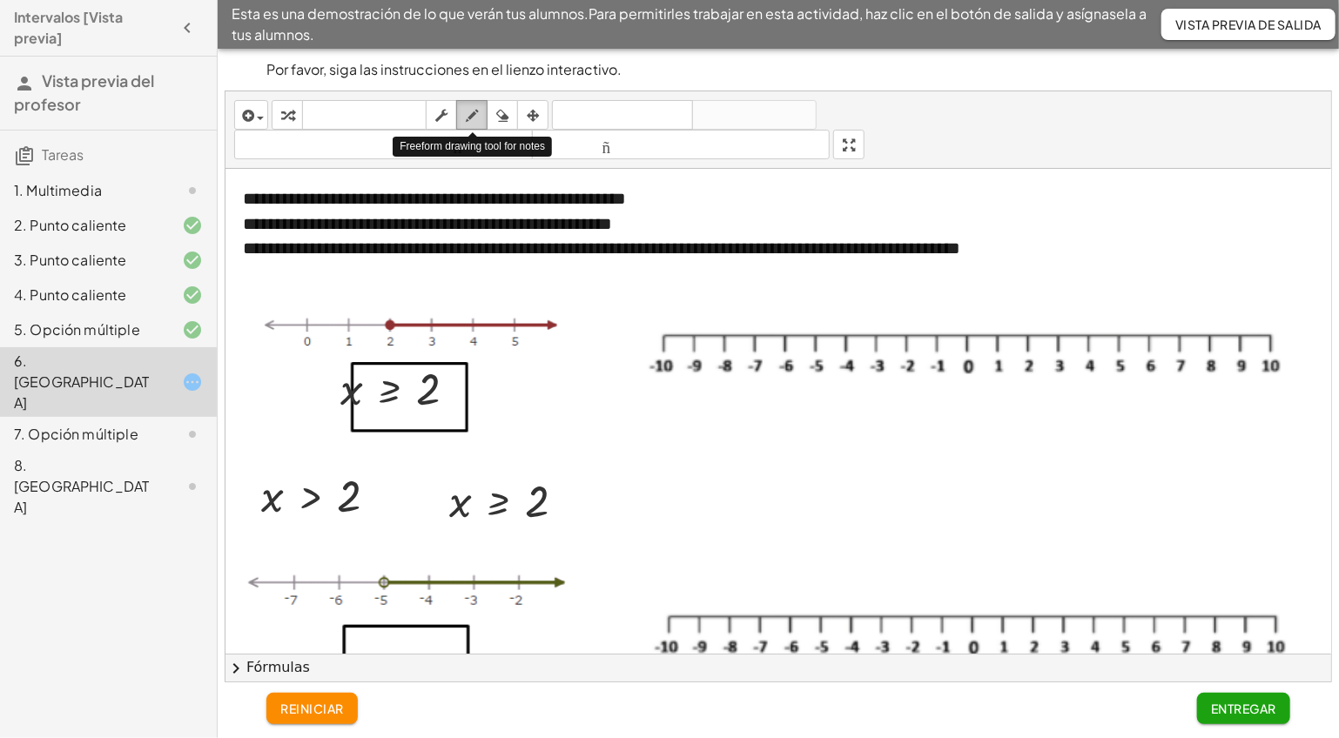
click at [469, 113] on icon "button" at bounding box center [472, 115] width 12 height 21
click at [1025, 331] on div at bounding box center [780, 656] width 1108 height 975
click at [1031, 330] on div at bounding box center [780, 656] width 1108 height 975
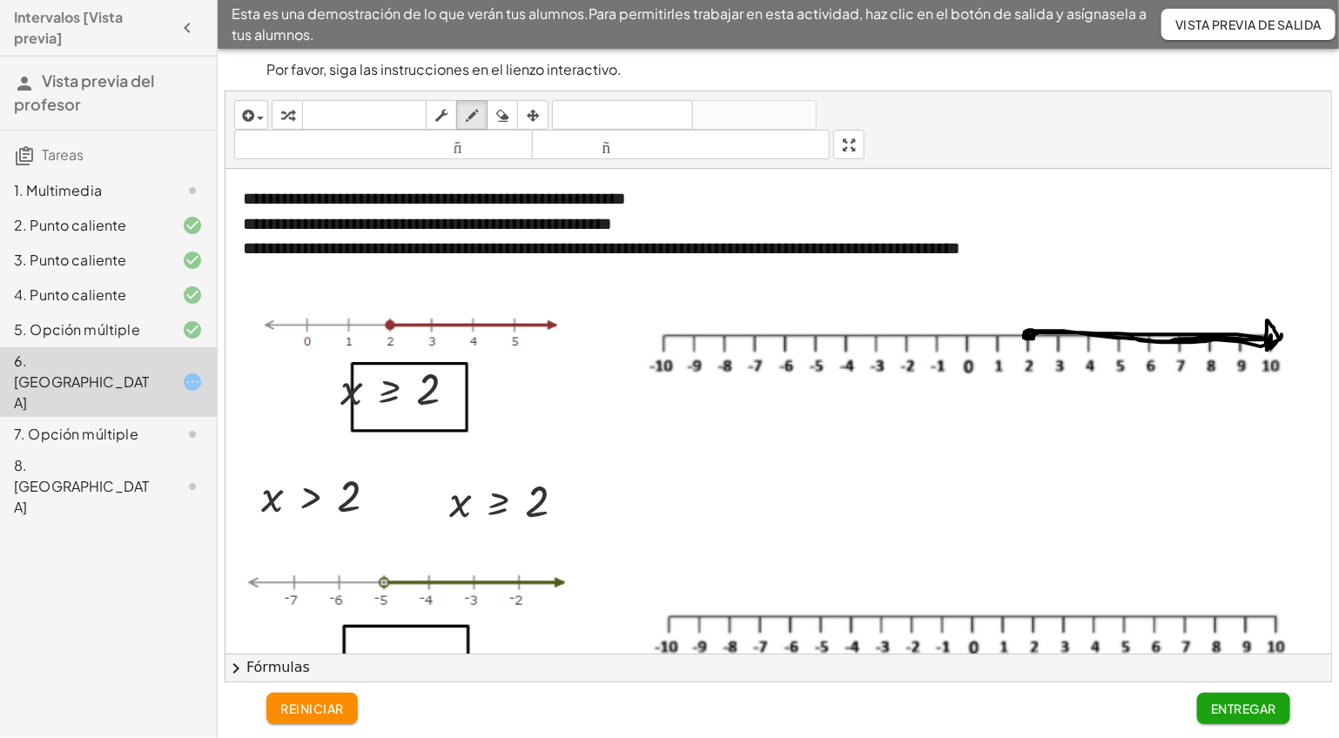
drag, startPoint x: 1037, startPoint y: 333, endPoint x: 1282, endPoint y: 333, distance: 244.7
click at [1282, 333] on div at bounding box center [780, 656] width 1108 height 975
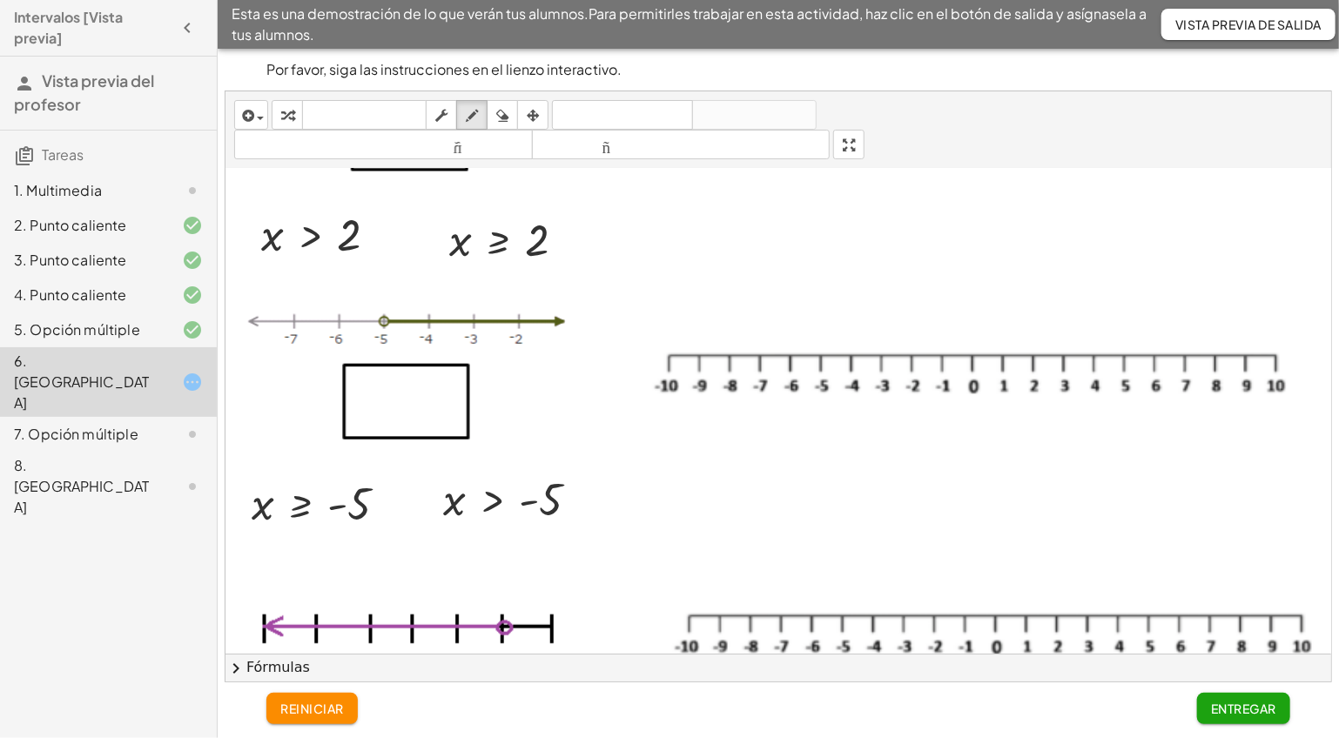
scroll to position [348, 0]
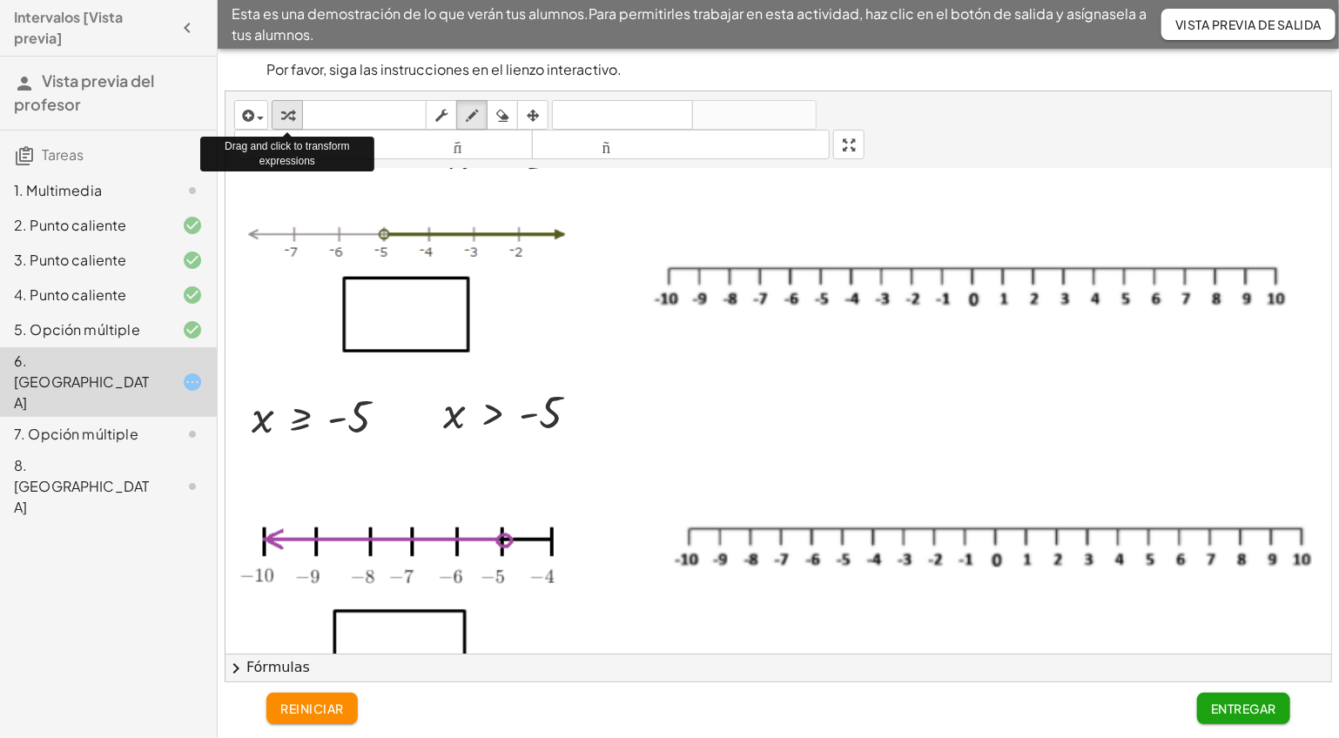
click at [288, 113] on icon "button" at bounding box center [287, 115] width 12 height 21
drag, startPoint x: 585, startPoint y: 414, endPoint x: 488, endPoint y: 312, distance: 140.4
click at [488, 312] on div "**********" at bounding box center [780, 308] width 1108 height 975
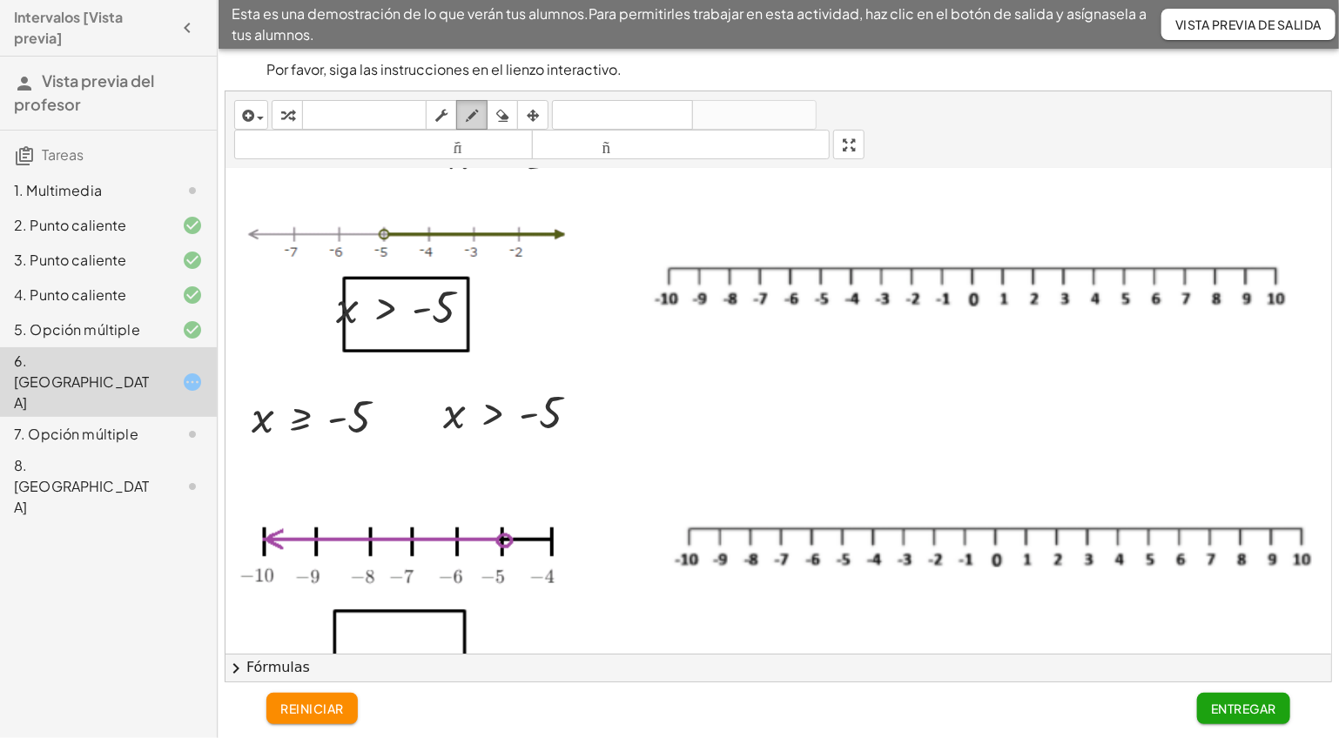
click at [472, 111] on icon "button" at bounding box center [472, 115] width 12 height 21
click at [822, 262] on div at bounding box center [780, 308] width 1108 height 975
drag, startPoint x: 830, startPoint y: 266, endPoint x: 998, endPoint y: 272, distance: 168.1
click at [998, 272] on div at bounding box center [780, 308] width 1108 height 975
click at [1004, 259] on div at bounding box center [780, 308] width 1108 height 975
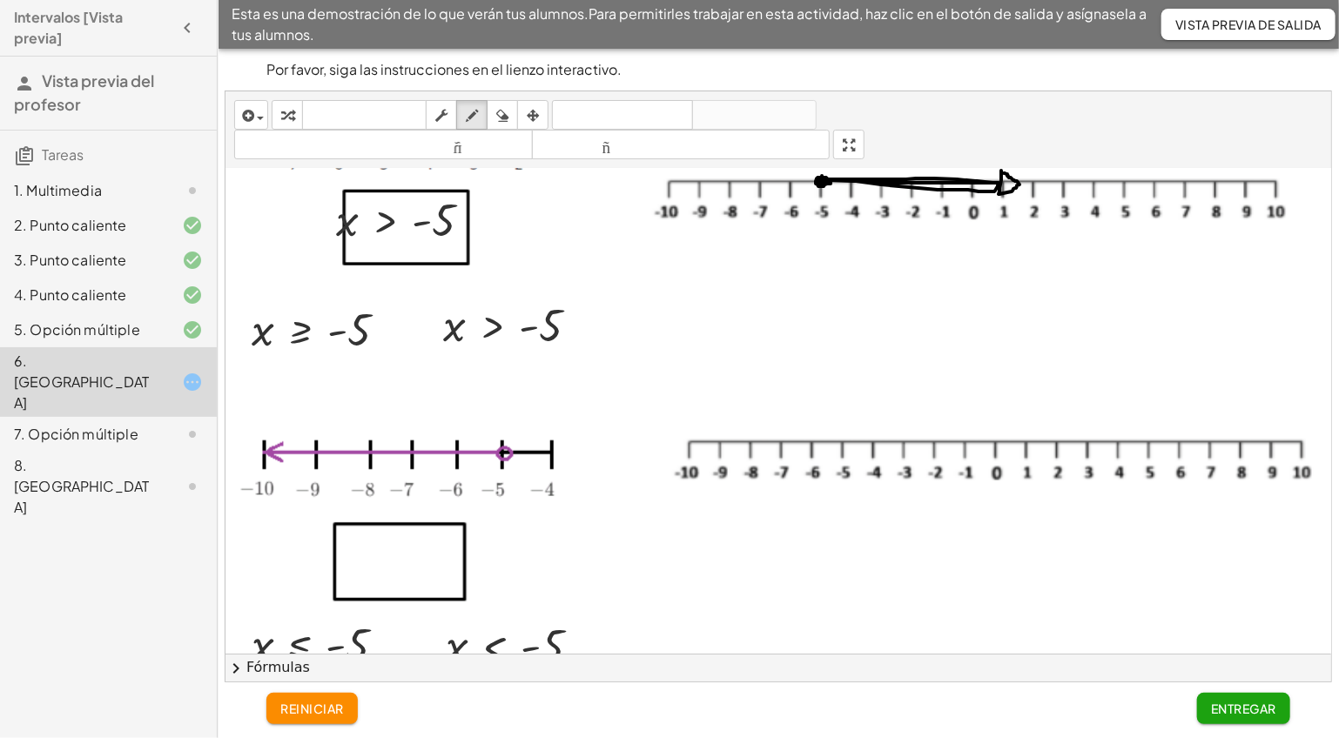
scroll to position [502, 0]
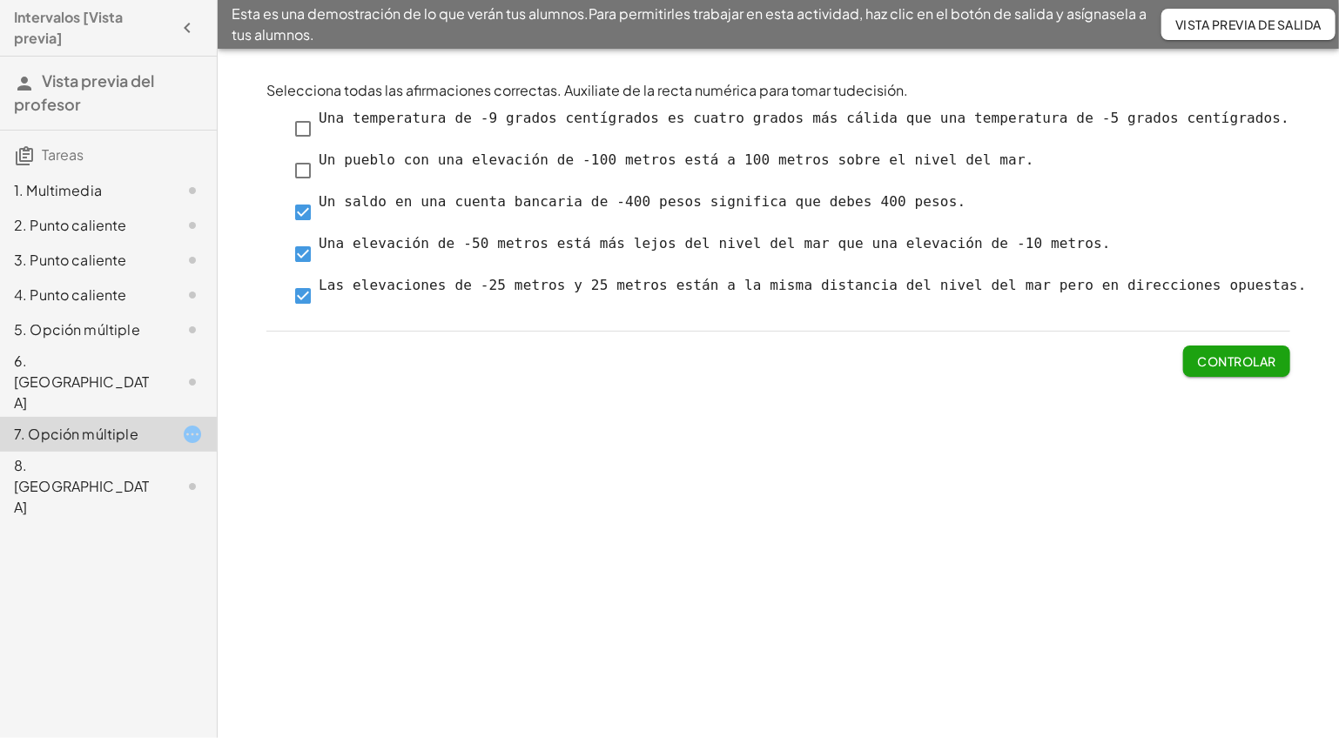
click at [1240, 360] on font "Controlar" at bounding box center [1237, 362] width 78 height 16
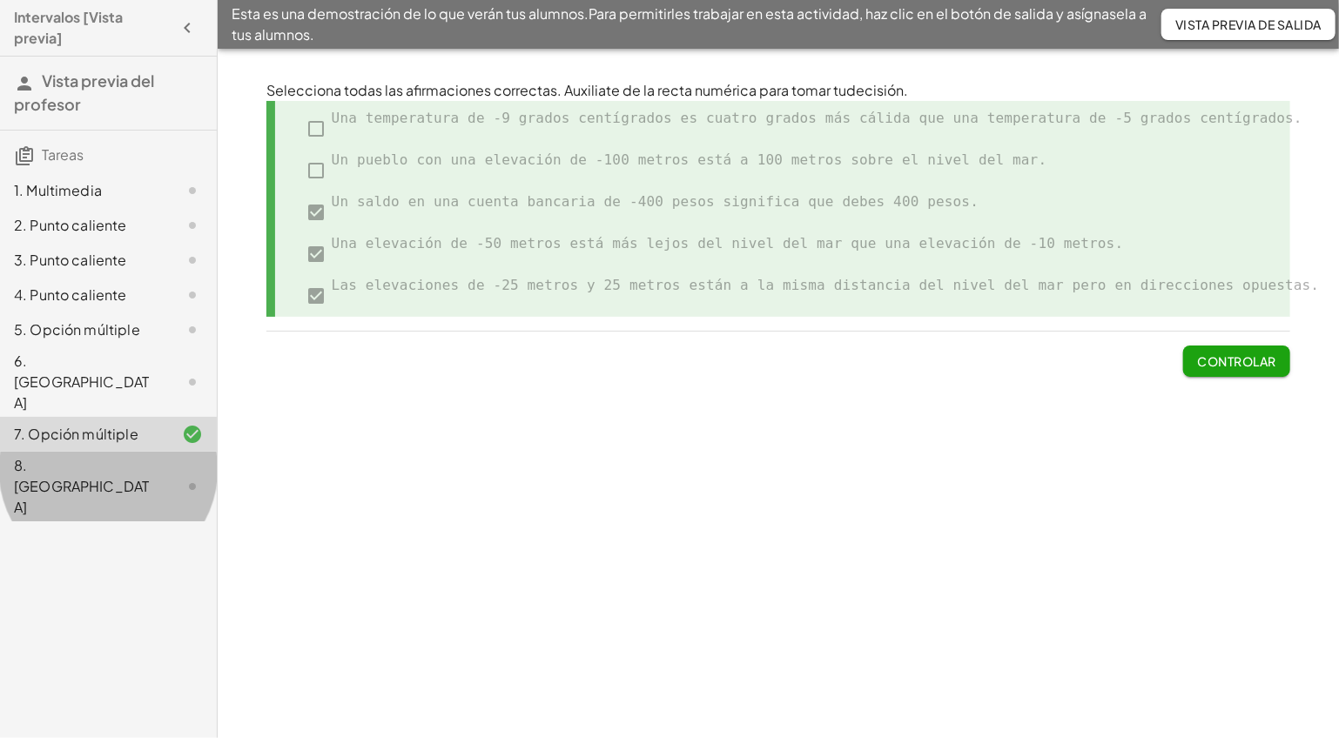
click at [81, 455] on div "8. [GEOGRAPHIC_DATA]" at bounding box center [84, 486] width 140 height 63
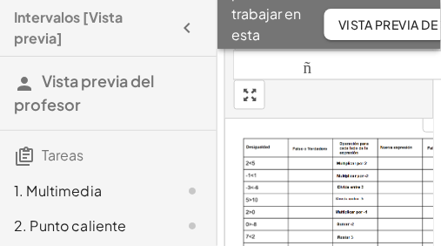
scroll to position [174, 0]
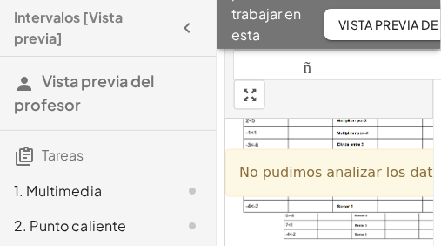
scroll to position [232, 0]
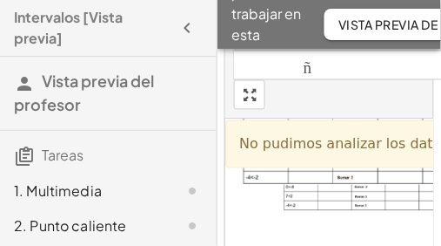
click at [185, 27] on icon "button" at bounding box center [187, 27] width 21 height 21
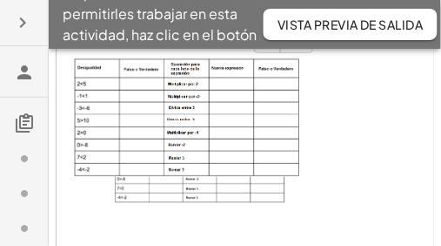
scroll to position [100, 0]
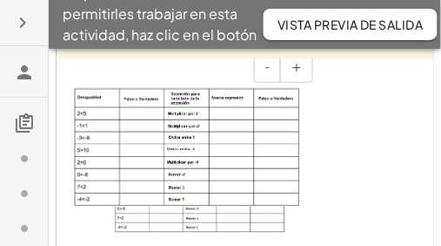
click at [142, 109] on img at bounding box center [187, 147] width 226 height 118
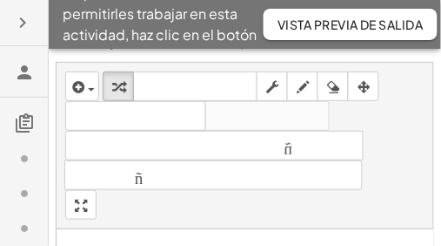
scroll to position [29, 0]
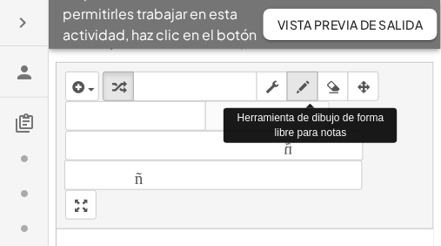
click at [304, 87] on icon "button" at bounding box center [303, 87] width 12 height 21
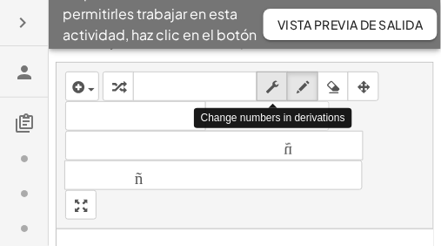
click at [275, 86] on icon "button" at bounding box center [272, 87] width 12 height 21
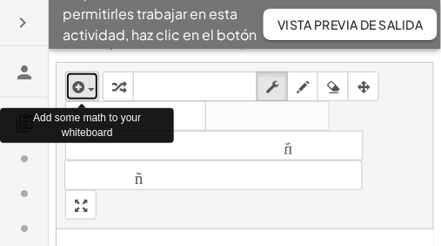
click at [91, 88] on span "button" at bounding box center [91, 89] width 7 height 3
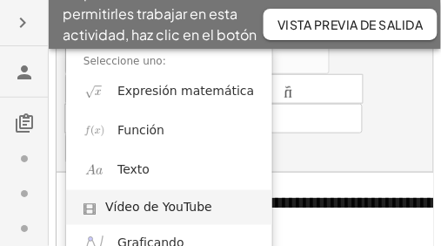
scroll to position [87, 0]
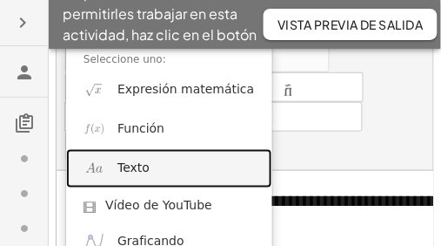
click at [134, 170] on font "Texto" at bounding box center [134, 167] width 32 height 14
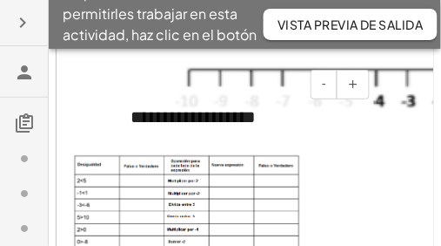
scroll to position [319, 0]
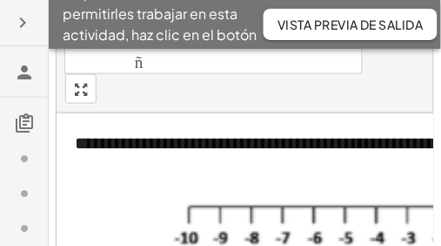
scroll to position [29, 0]
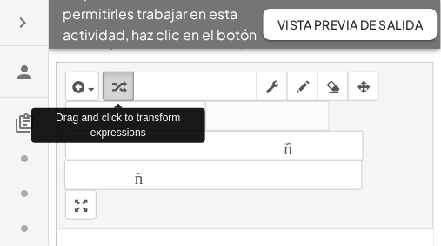
click at [118, 87] on icon "button" at bounding box center [118, 87] width 12 height 21
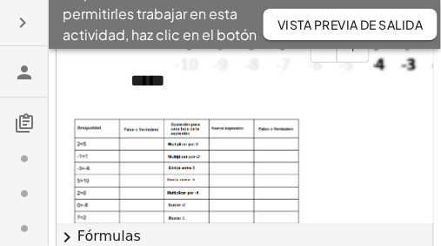
scroll to position [261, 0]
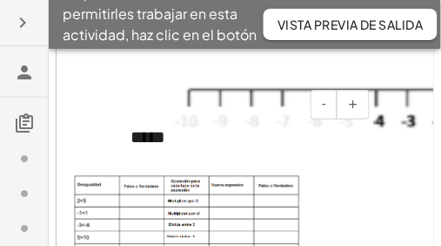
click at [158, 138] on font "*****" at bounding box center [148, 136] width 35 height 17
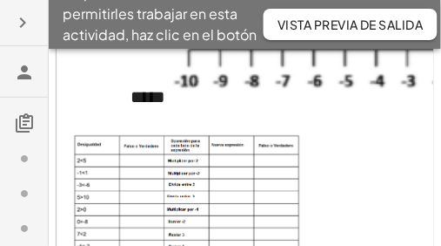
scroll to position [29, 0]
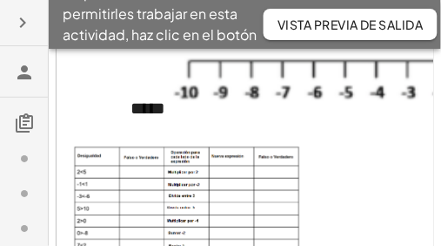
click at [141, 169] on img at bounding box center [187, 205] width 226 height 118
click at [138, 169] on img at bounding box center [187, 205] width 226 height 118
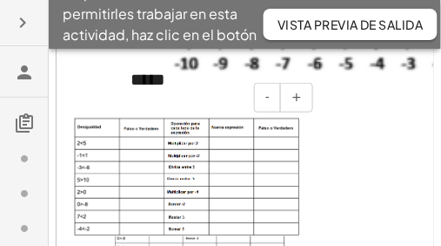
click at [233, 141] on img at bounding box center [187, 177] width 226 height 118
click at [221, 140] on img at bounding box center [187, 177] width 226 height 118
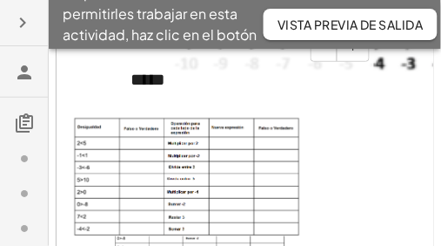
click at [160, 78] on font "*****" at bounding box center [148, 79] width 35 height 17
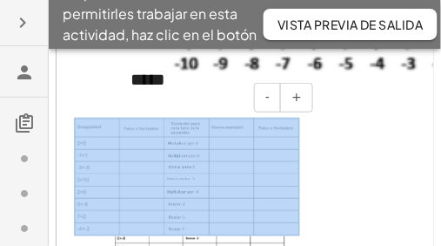
drag, startPoint x: 188, startPoint y: 107, endPoint x: 231, endPoint y: 111, distance: 42.8
click at [233, 135] on div "- +" at bounding box center [187, 117] width 261 height 35
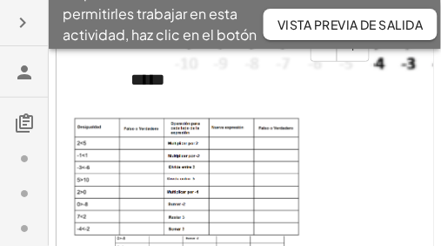
click at [199, 77] on div "*****" at bounding box center [243, 80] width 261 height 60
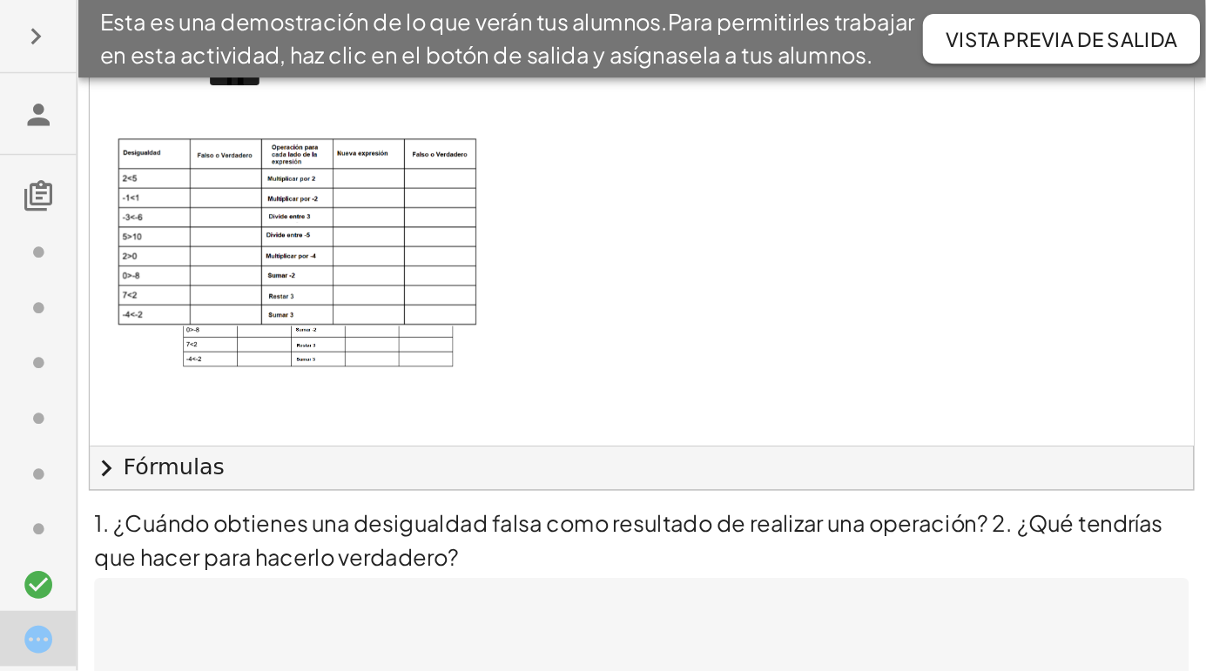
scroll to position [60, 0]
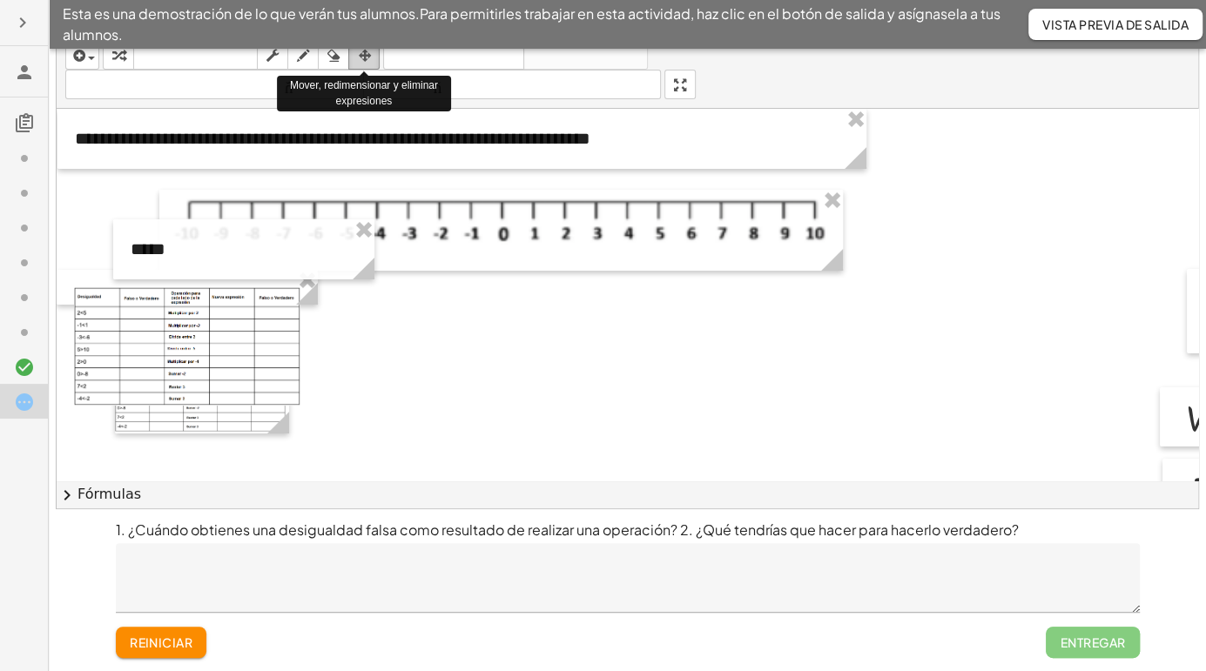
click at [367, 54] on icon "button" at bounding box center [364, 55] width 12 height 21
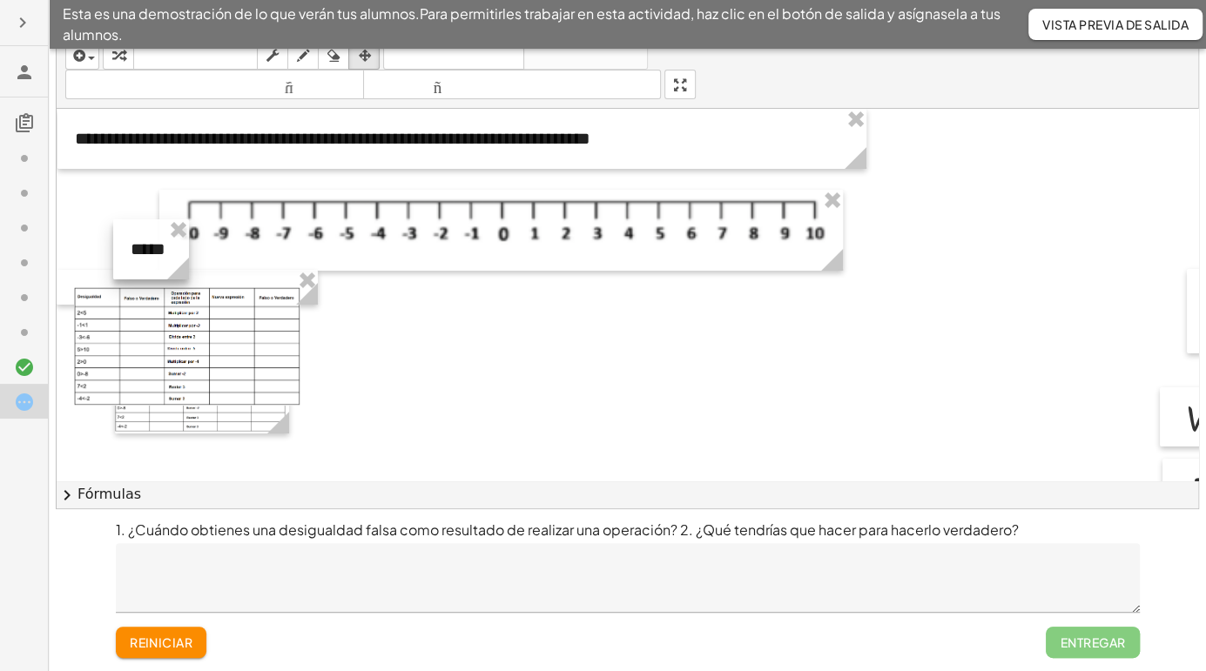
drag, startPoint x: 368, startPoint y: 267, endPoint x: 183, endPoint y: 261, distance: 185.6
click at [183, 261] on icon at bounding box center [178, 269] width 22 height 22
drag, startPoint x: 142, startPoint y: 273, endPoint x: 401, endPoint y: 379, distance: 280.1
click at [401, 379] on div at bounding box center [410, 355] width 76 height 60
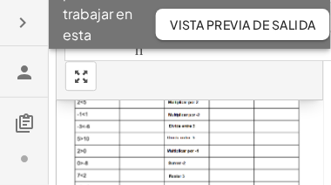
scroll to position [257, 0]
